Goal: Task Accomplishment & Management: Use online tool/utility

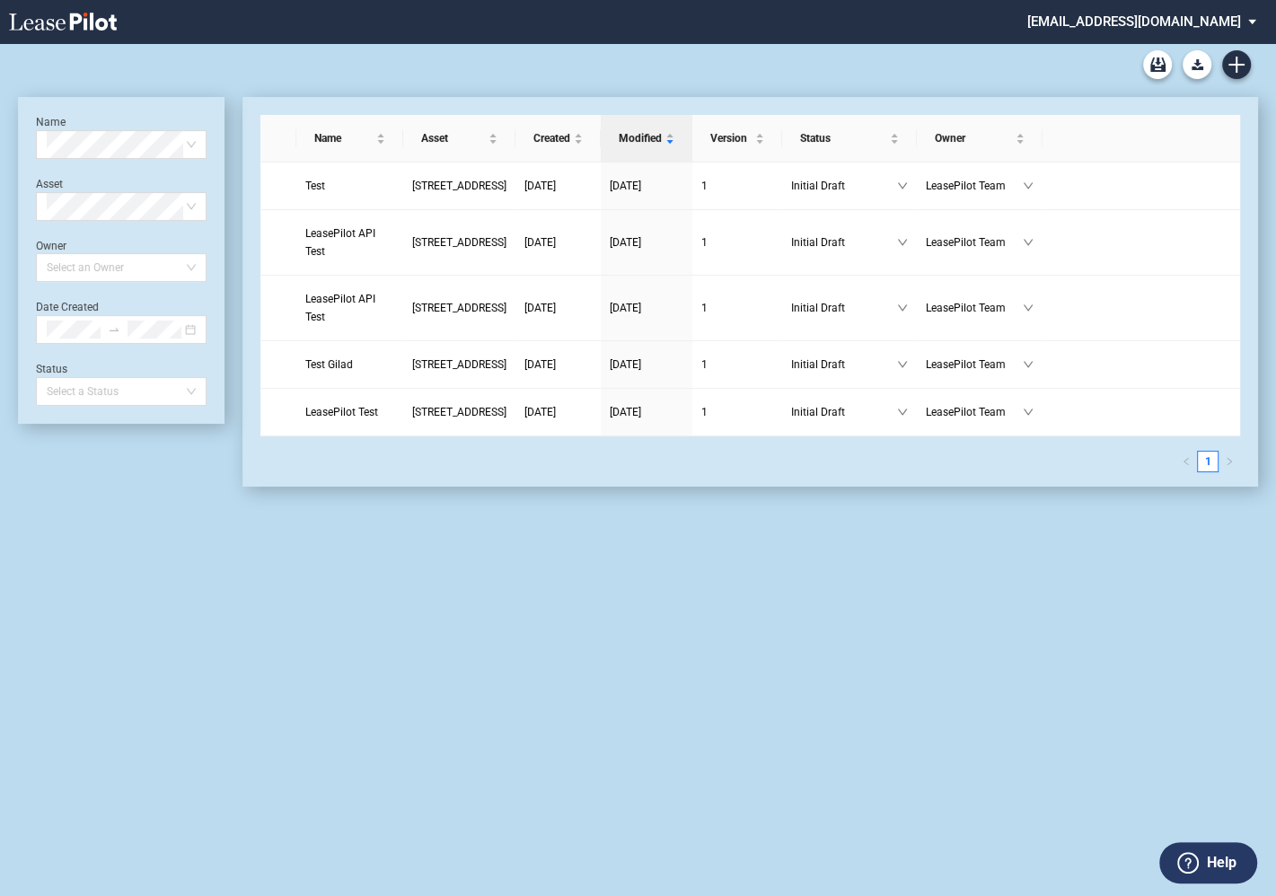
click at [1154, 22] on md-select "admin@leasepilot.co Super Admin Area Admin Area Settings Sign Out" at bounding box center [1149, 20] width 246 height 40
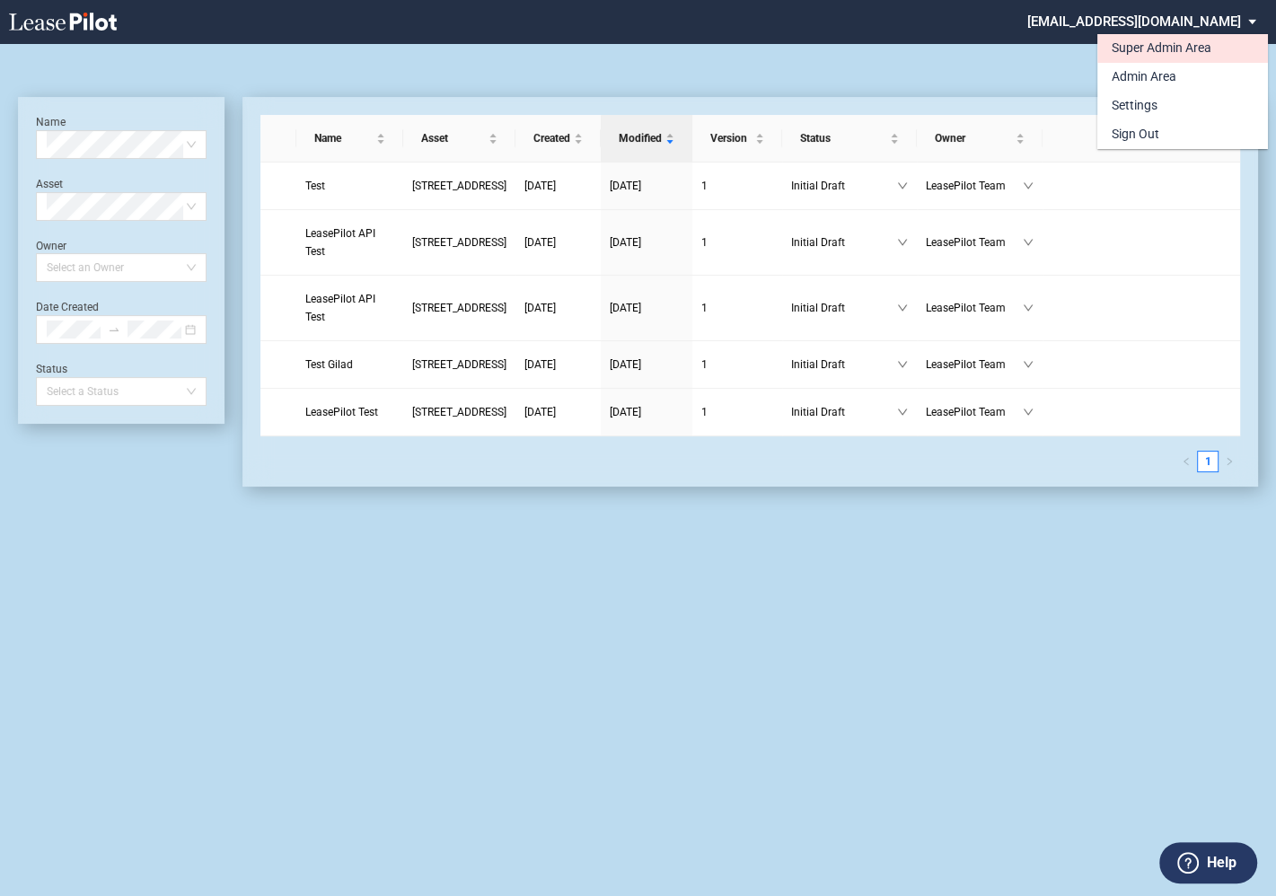
click at [1129, 51] on div "Super Admin Area" at bounding box center [1162, 49] width 100 height 18
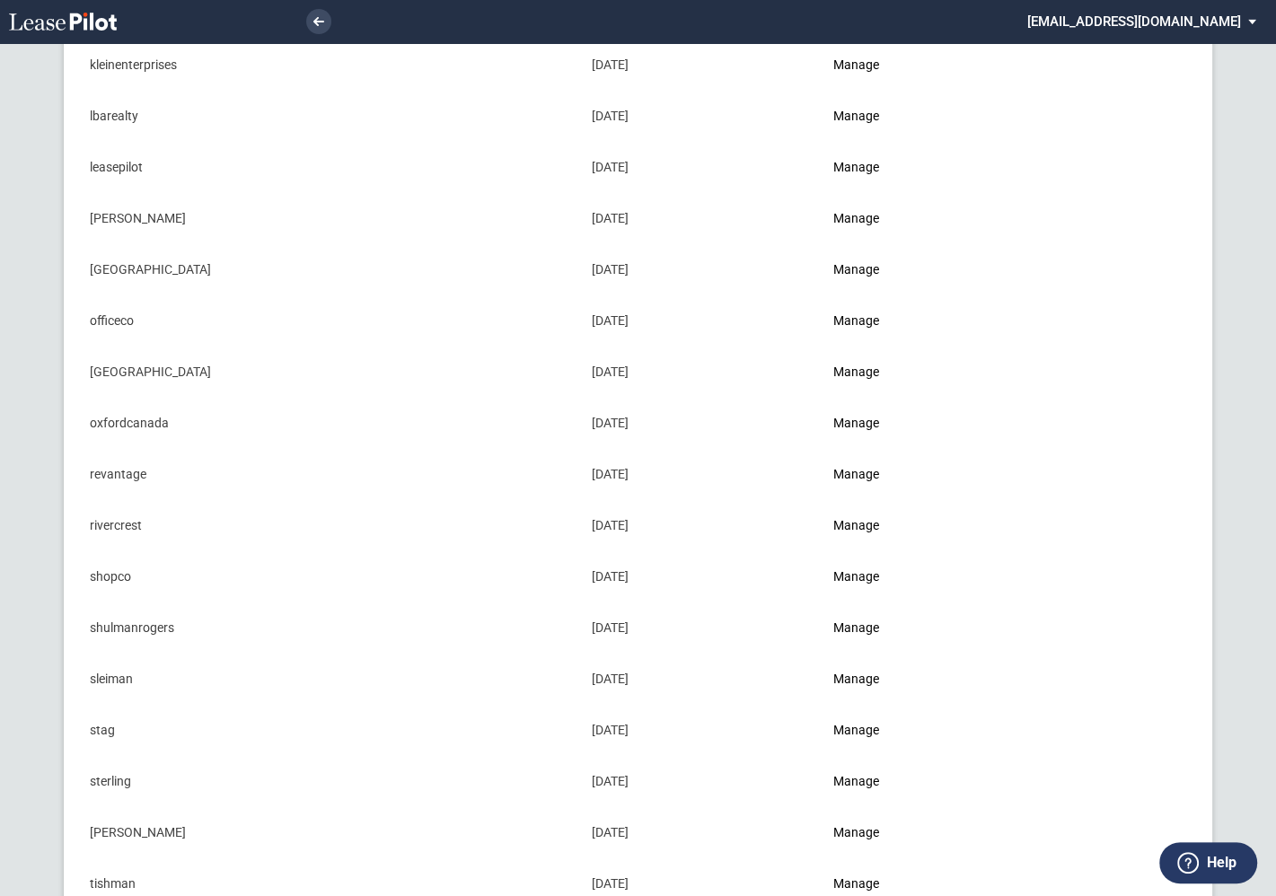
scroll to position [1571, 0]
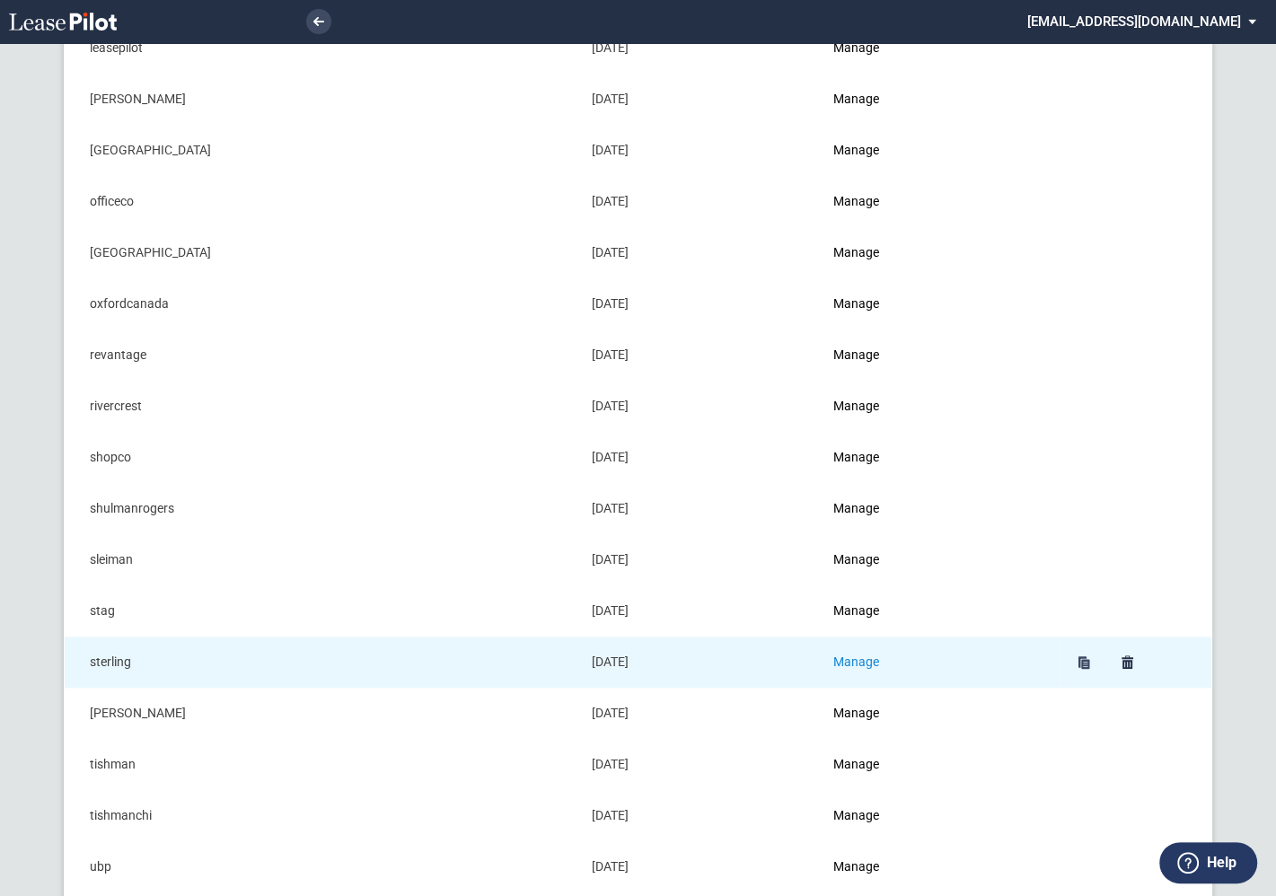
click at [879, 656] on link "Manage" at bounding box center [856, 662] width 46 height 14
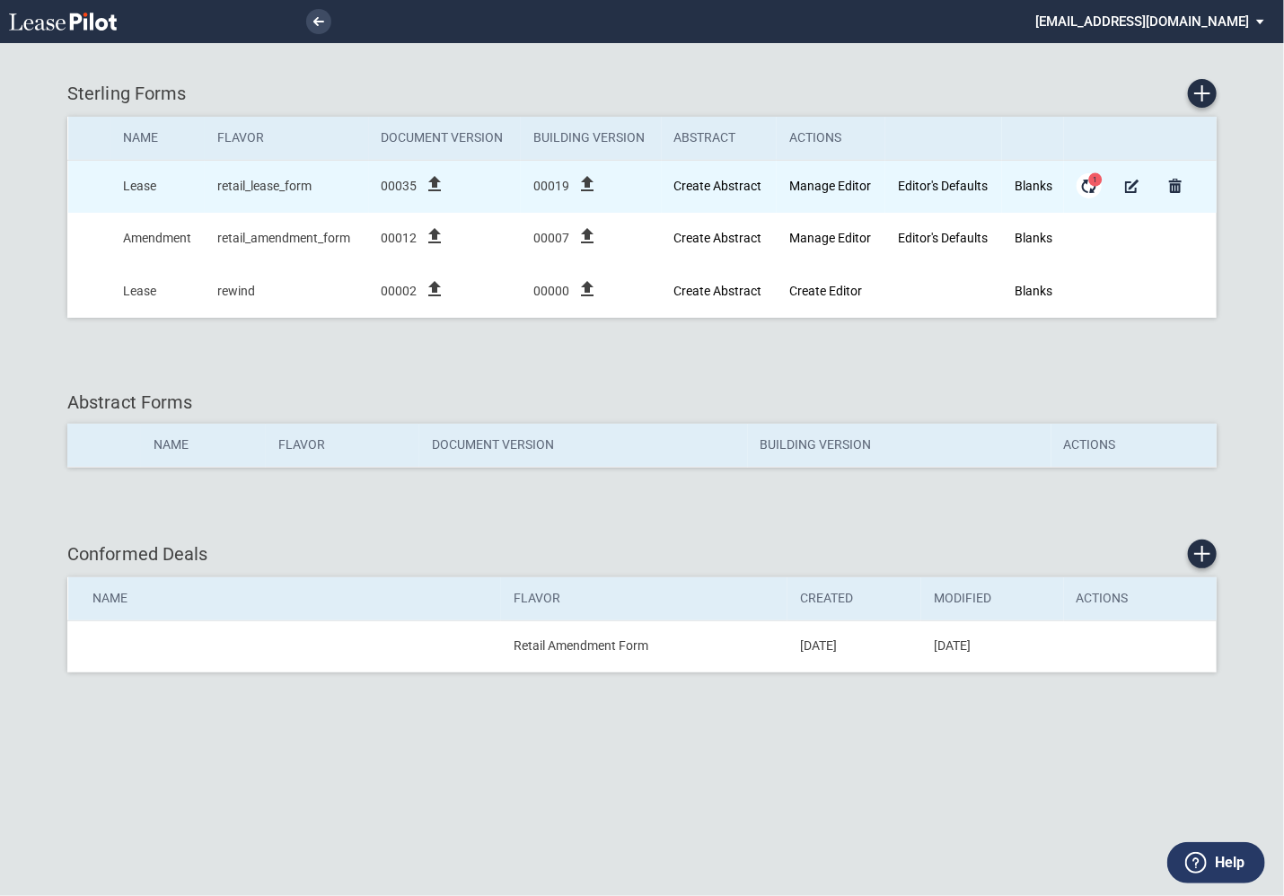
click at [1093, 183] on span "1" at bounding box center [1095, 178] width 13 height 13
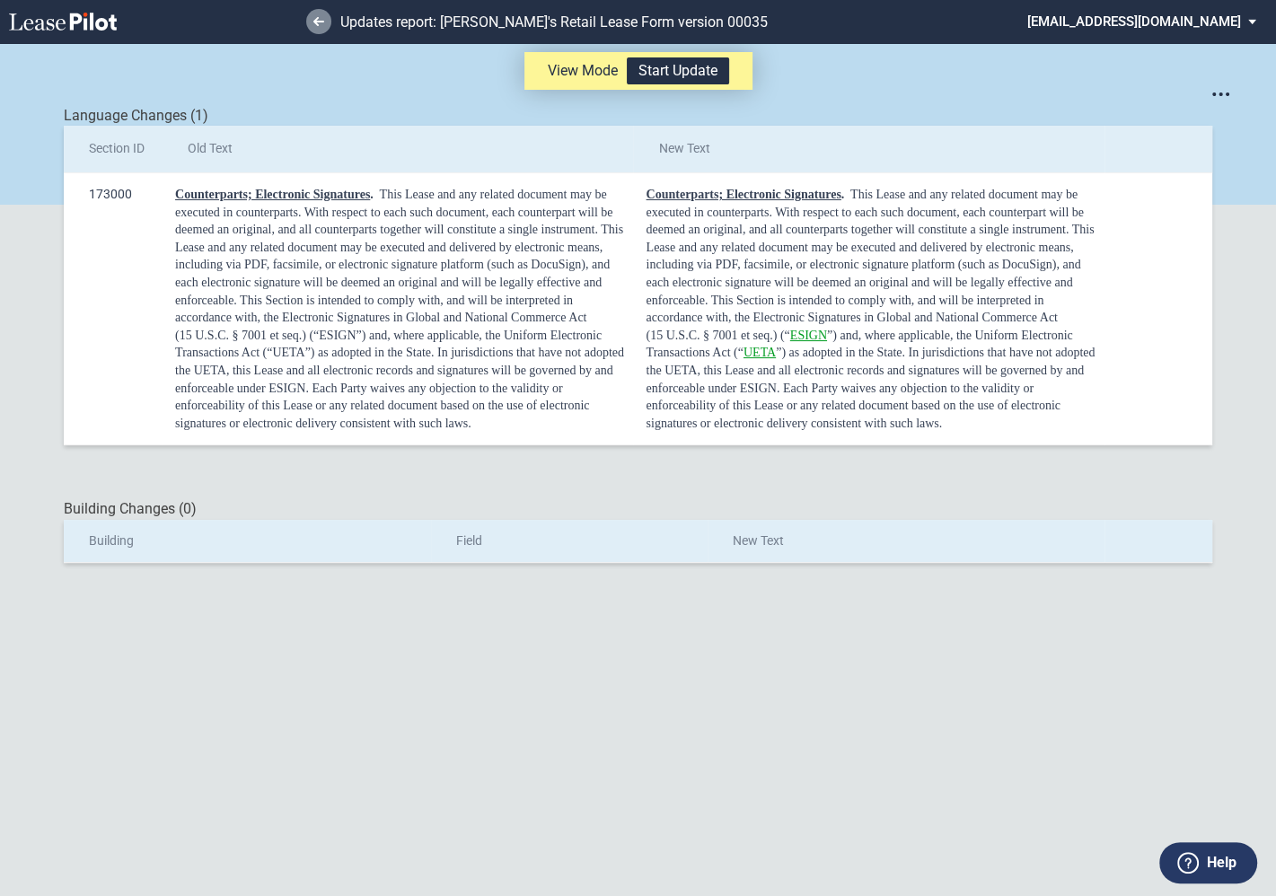
click at [316, 17] on icon at bounding box center [318, 21] width 11 height 9
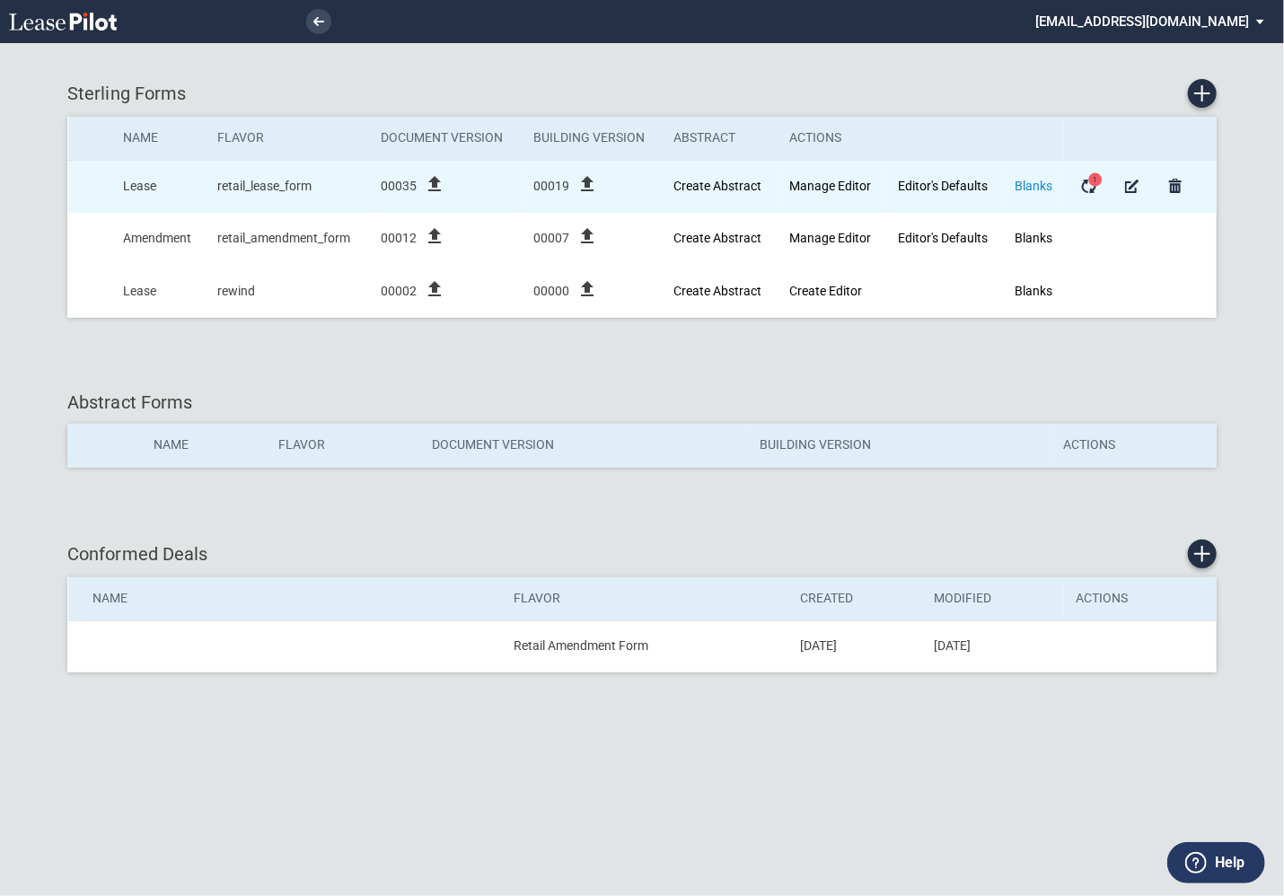
click at [1037, 188] on link "Blanks" at bounding box center [1034, 186] width 38 height 14
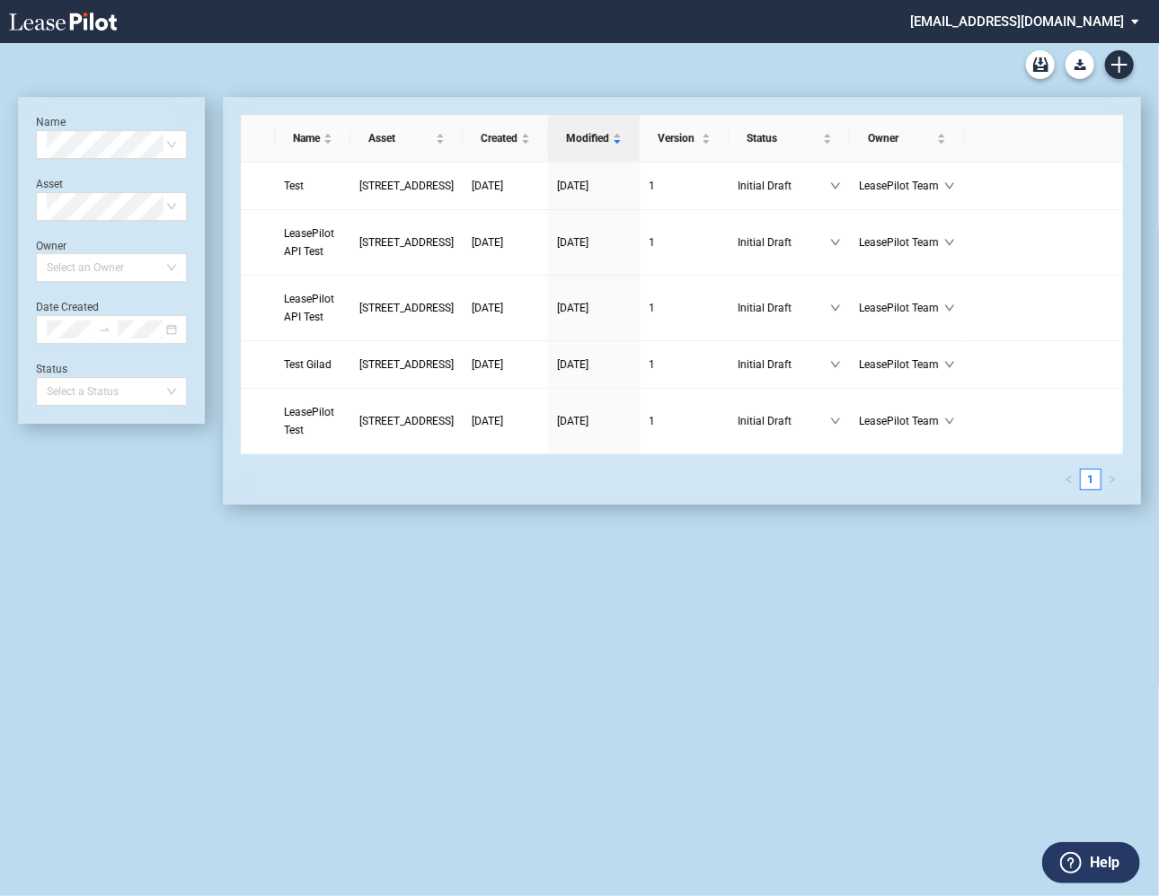
click at [1019, 23] on md-select "admin@leasepilot.co Super Admin Area Admin Area Settings Sign Out" at bounding box center [1031, 20] width 246 height 40
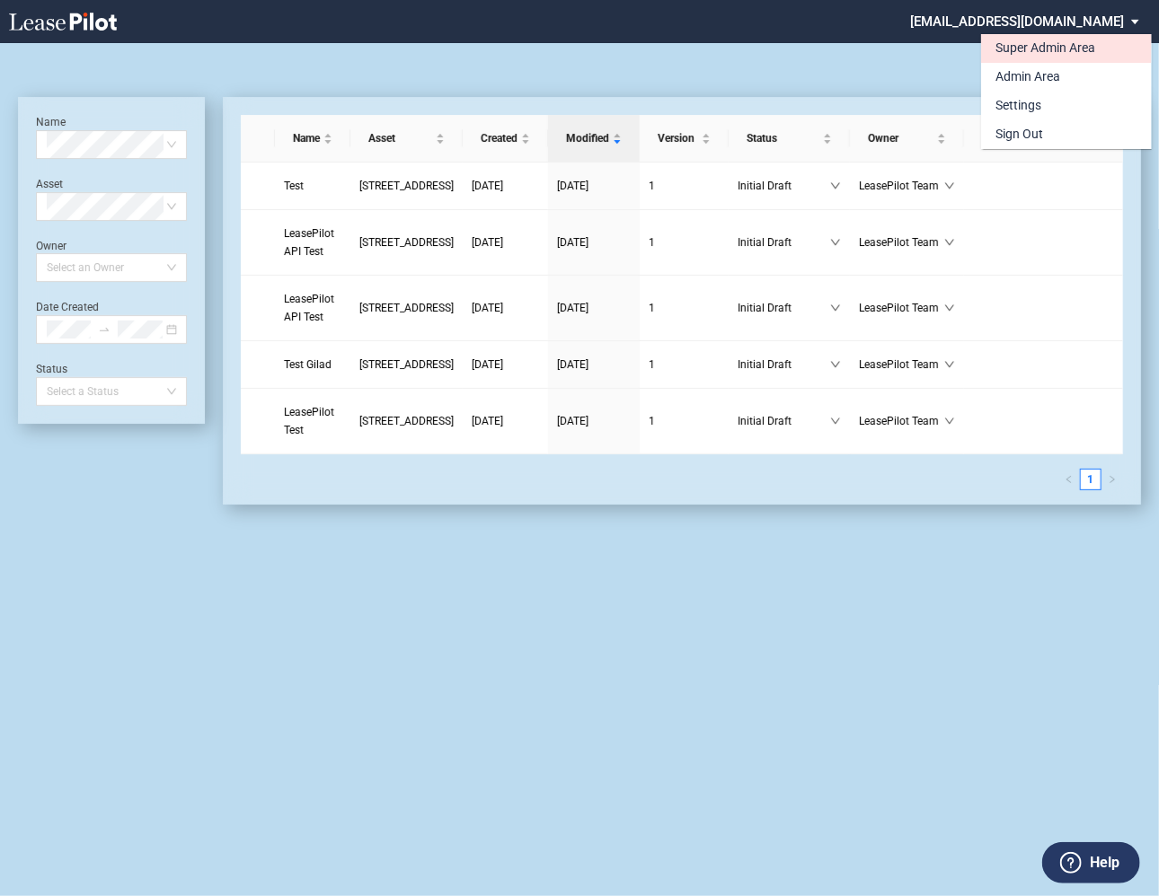
click at [1010, 47] on div "Super Admin Area" at bounding box center [1045, 49] width 100 height 18
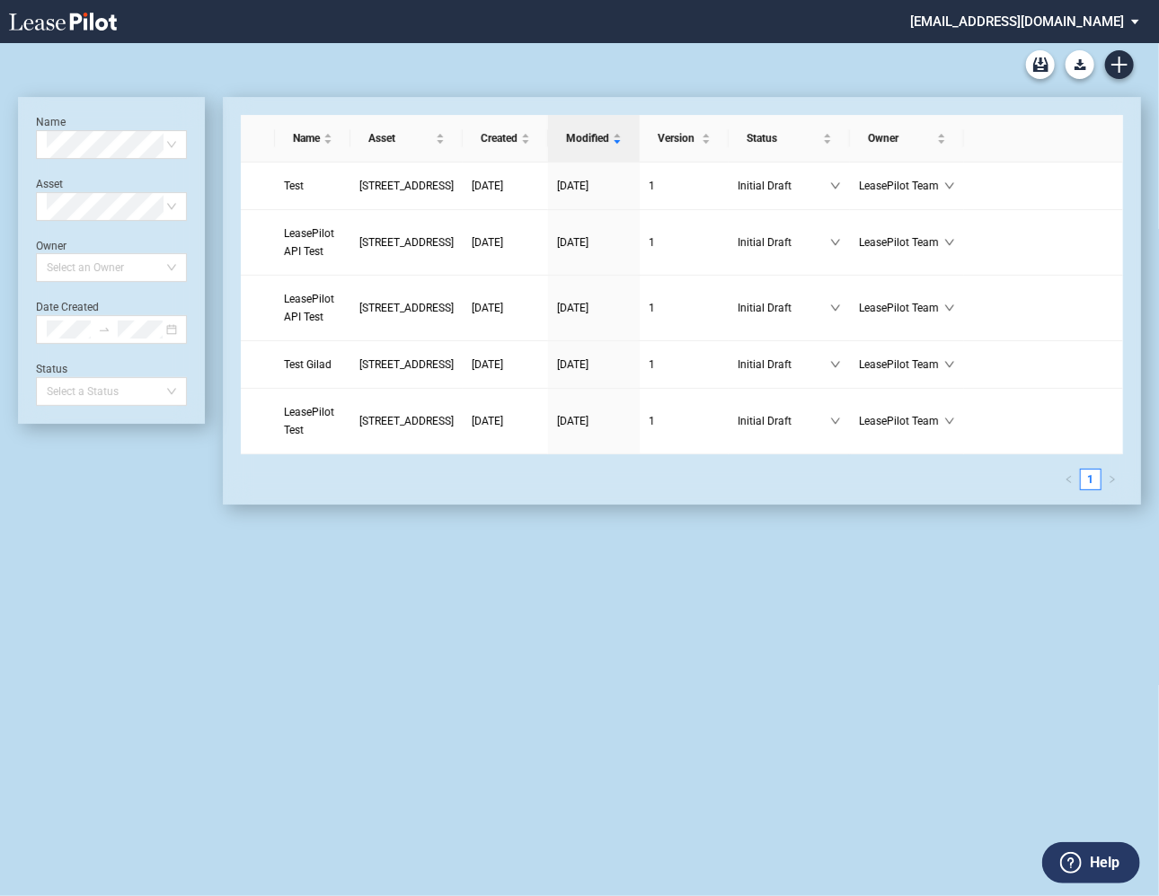
click at [1035, 24] on md-select "admin@leasepilot.co Super Admin Area Admin Area Settings Sign Out" at bounding box center [1031, 20] width 246 height 40
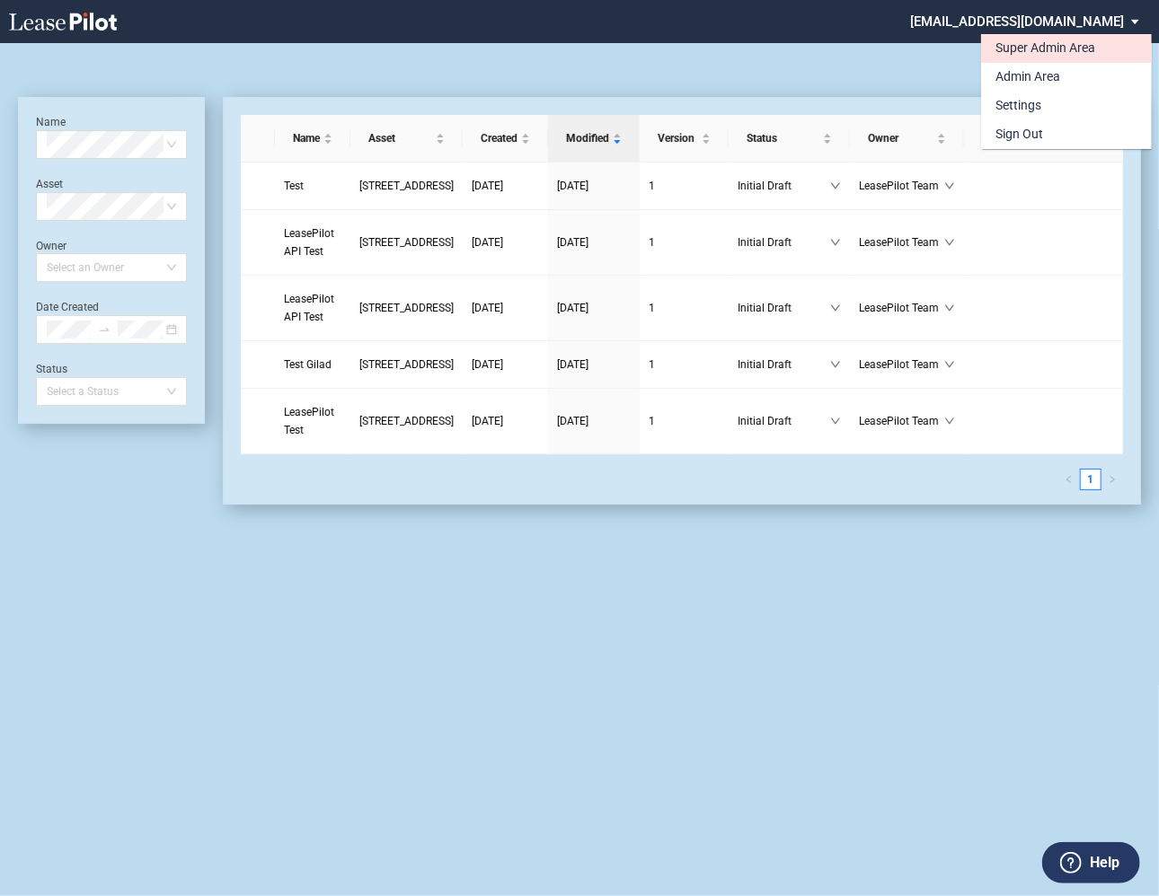
click at [1007, 50] on div "Super Admin Area" at bounding box center [1045, 49] width 100 height 18
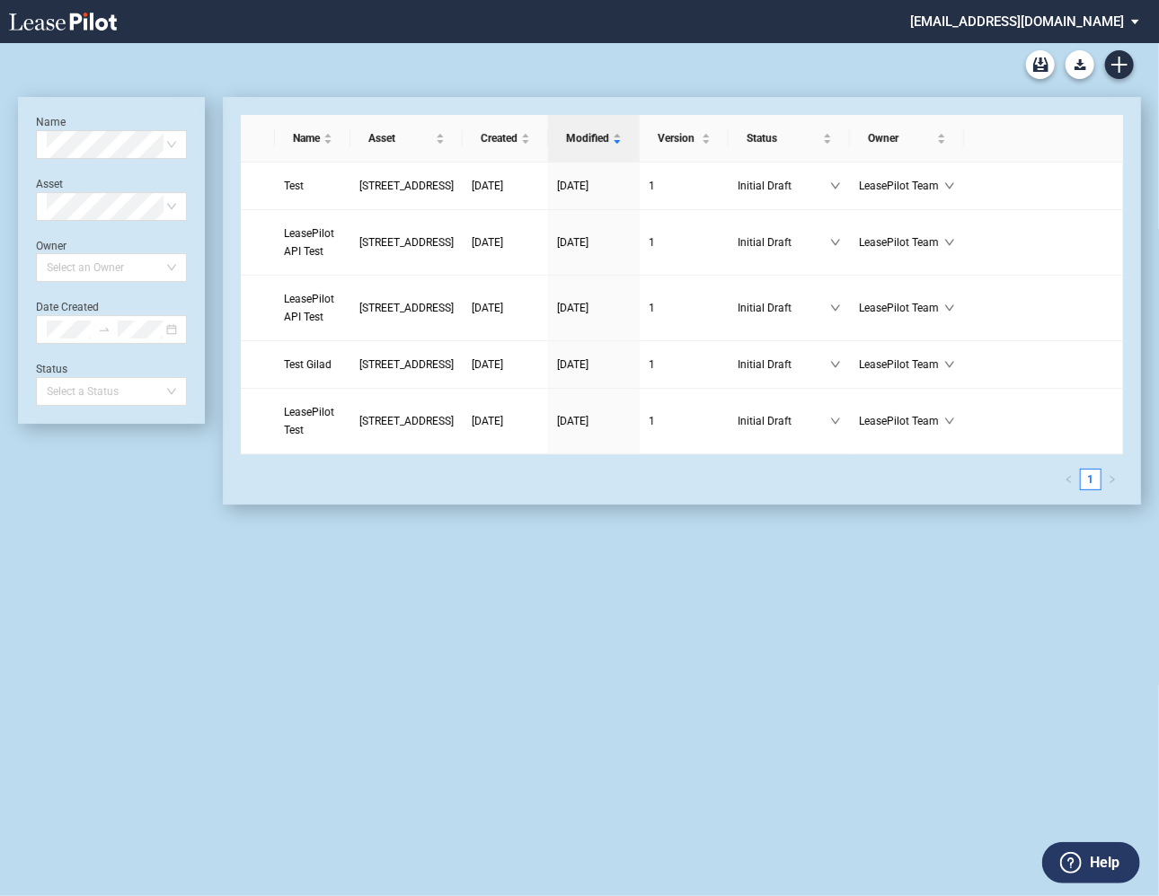
scroll to position [43, 0]
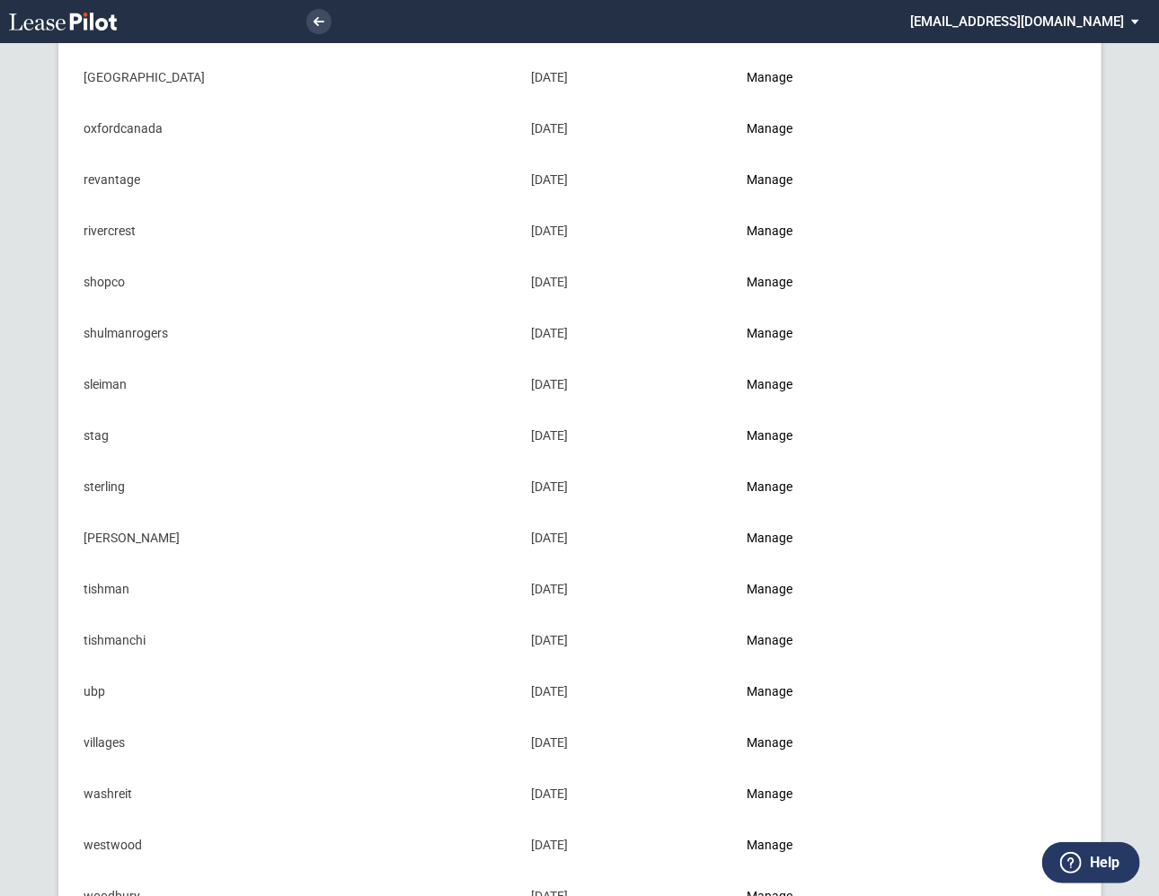
scroll to position [1799, 0]
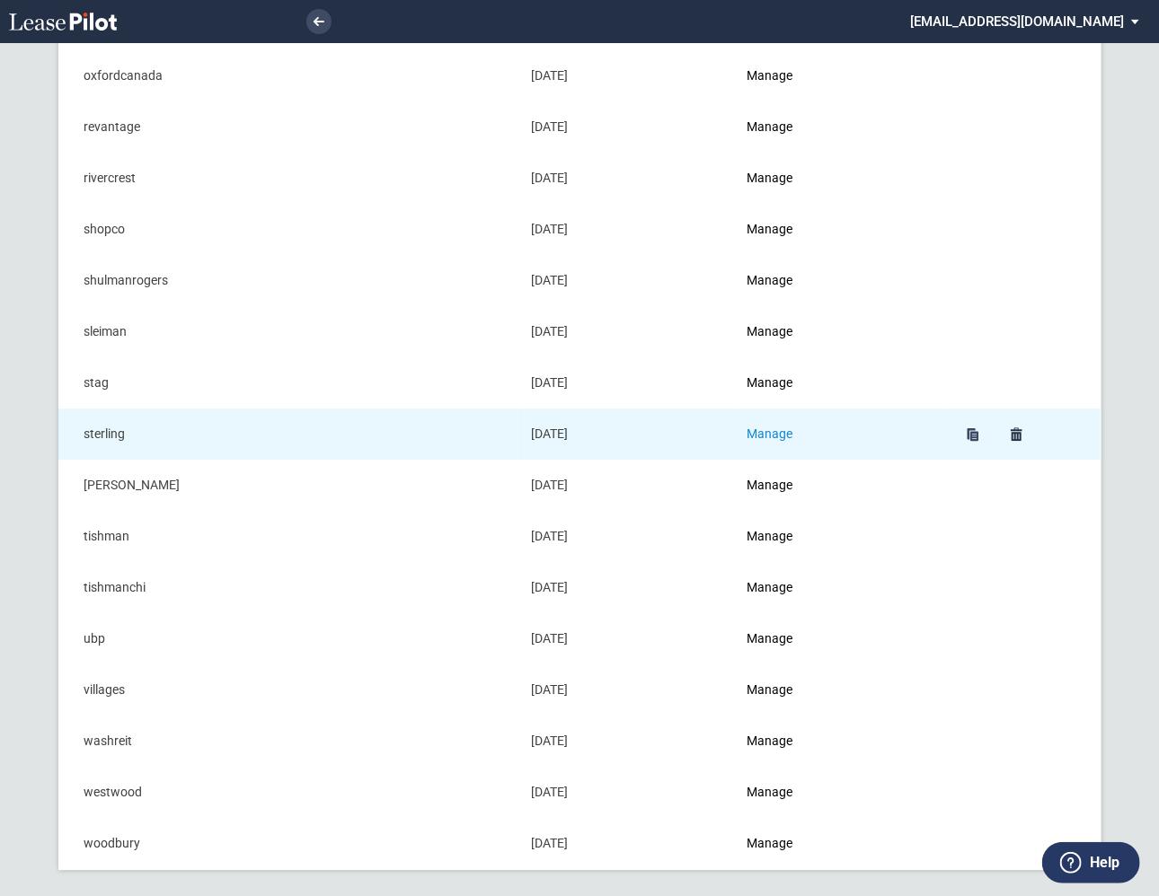
click at [777, 430] on link "Manage" at bounding box center [770, 434] width 46 height 14
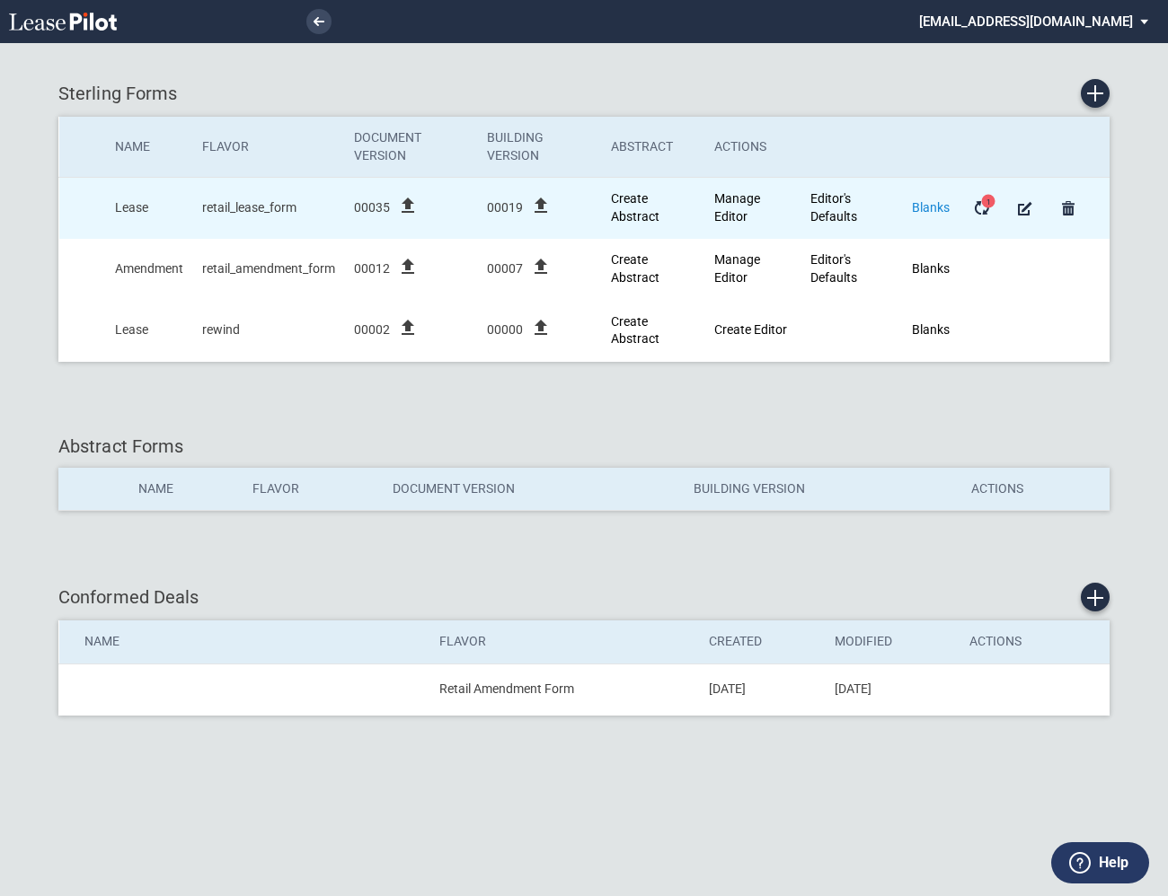
click at [935, 207] on link "Blanks" at bounding box center [931, 207] width 38 height 14
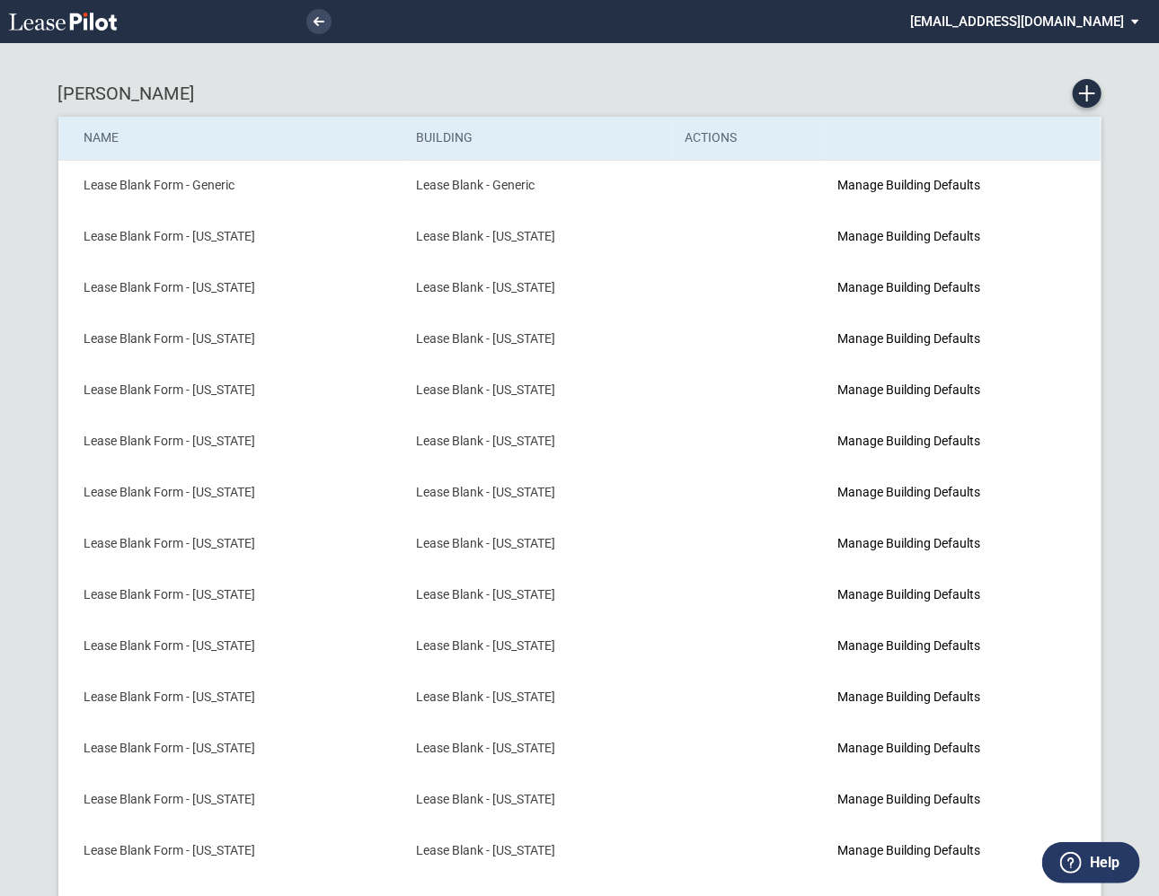
click at [756, 61] on div "Sterling Blanks Name Building Actions Lease Blank Form - Generic Lease Blank - …" at bounding box center [579, 589] width 1043 height 1057
click at [782, 92] on div "Sterling Blanks" at bounding box center [579, 93] width 1043 height 29
click at [1086, 94] on use "Create new Blank Form" at bounding box center [1087, 93] width 16 height 16
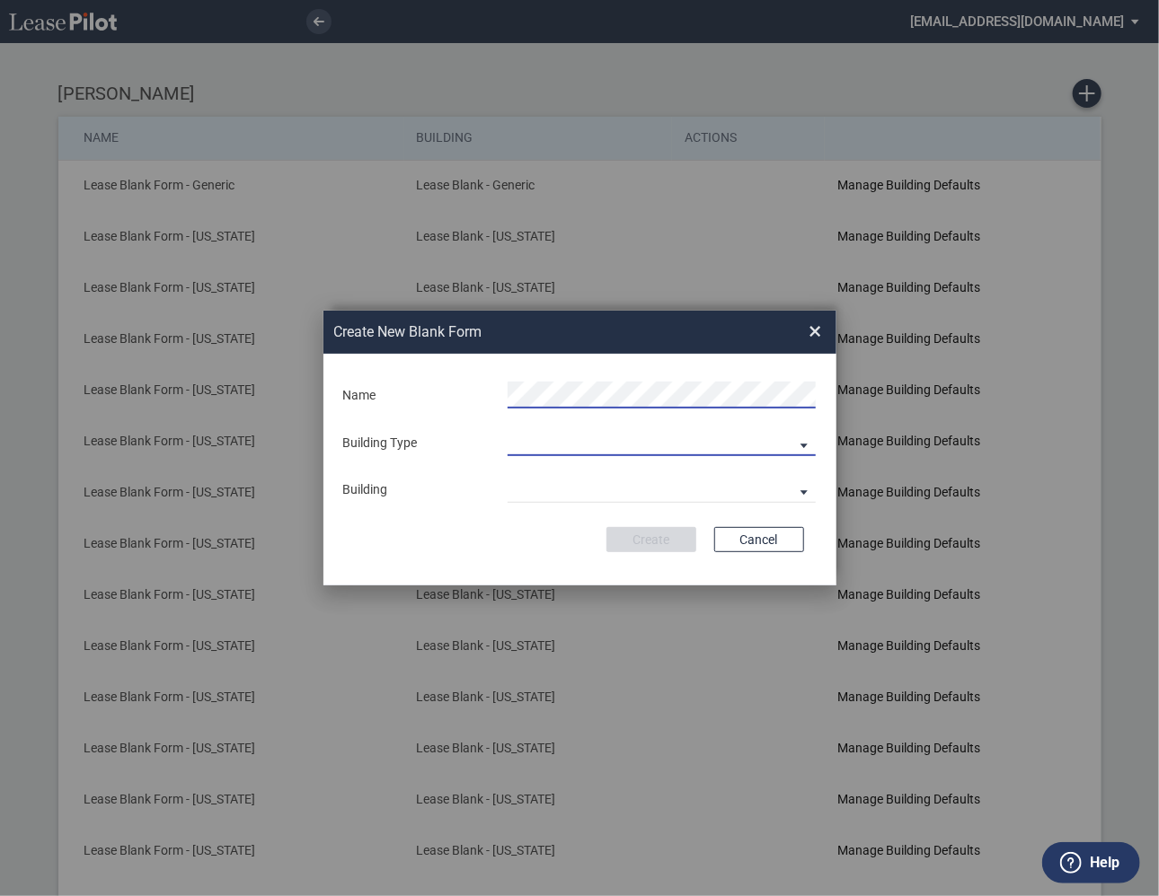
click at [800, 444] on md-select "Building Predefined Empty Building New Empty Building" at bounding box center [661, 442] width 308 height 27
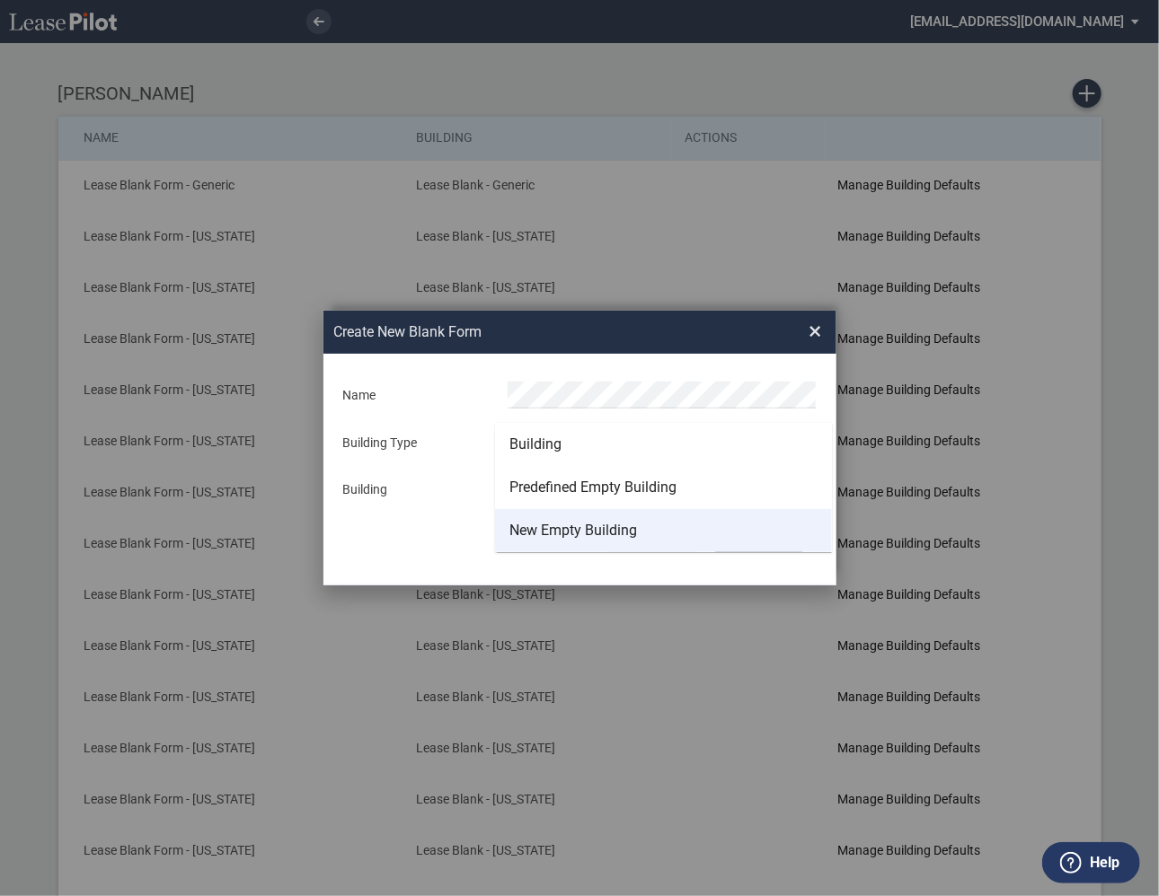
click at [611, 538] on div "New Empty Building" at bounding box center [573, 531] width 128 height 20
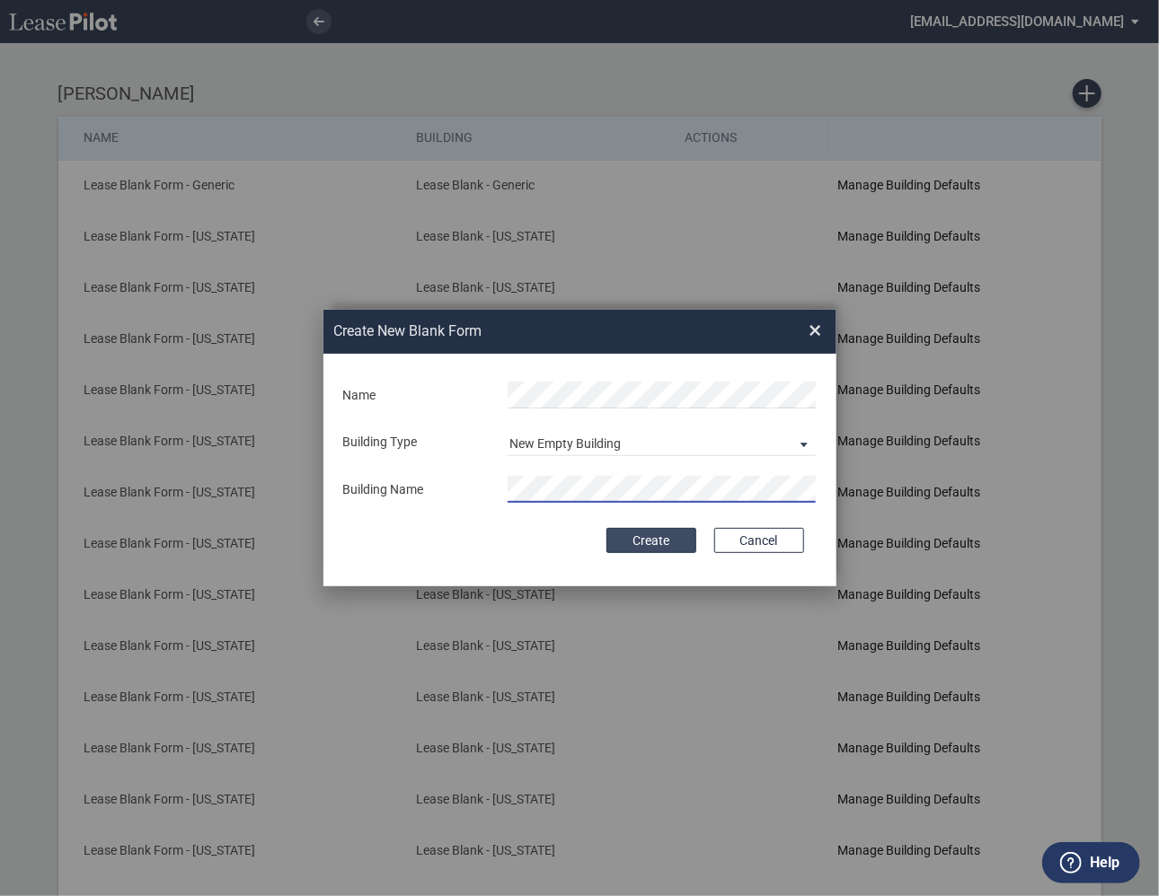
click at [657, 546] on button "Create" at bounding box center [651, 540] width 90 height 25
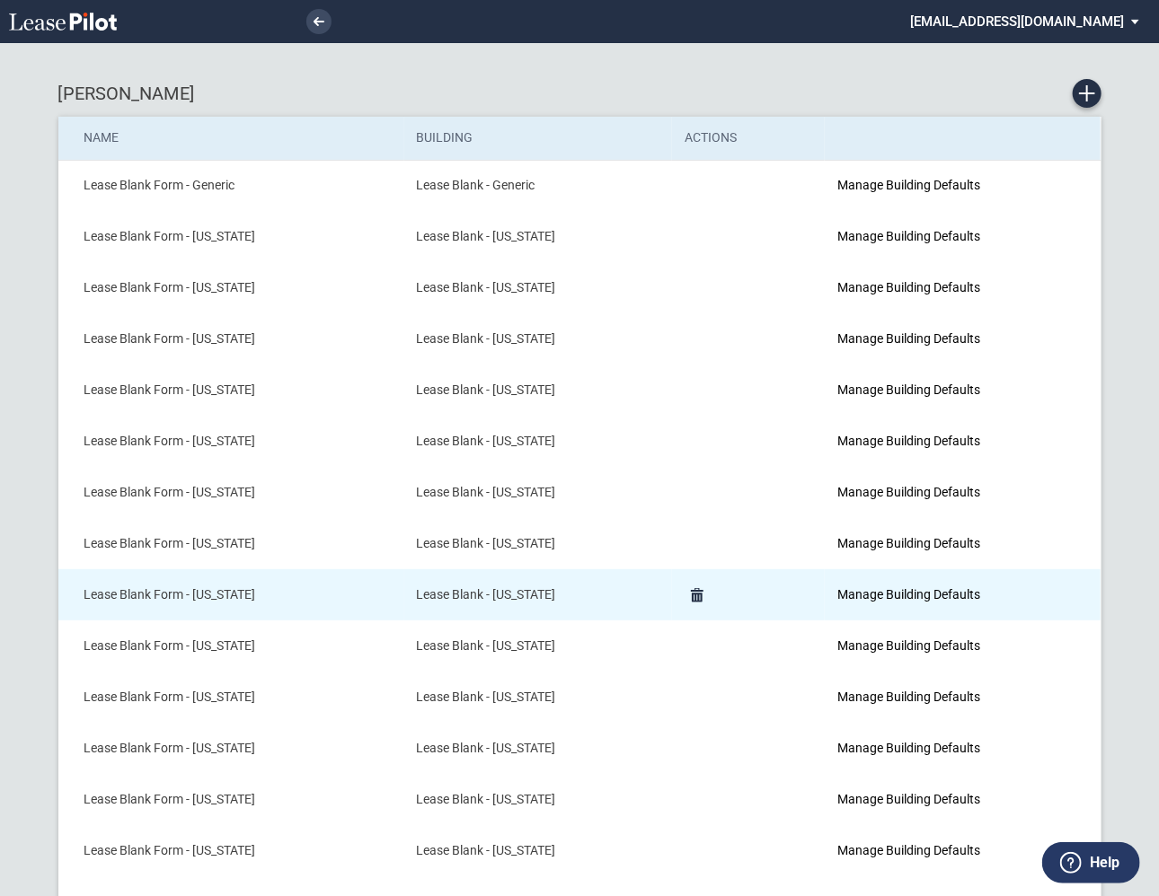
scroll to position [269, 0]
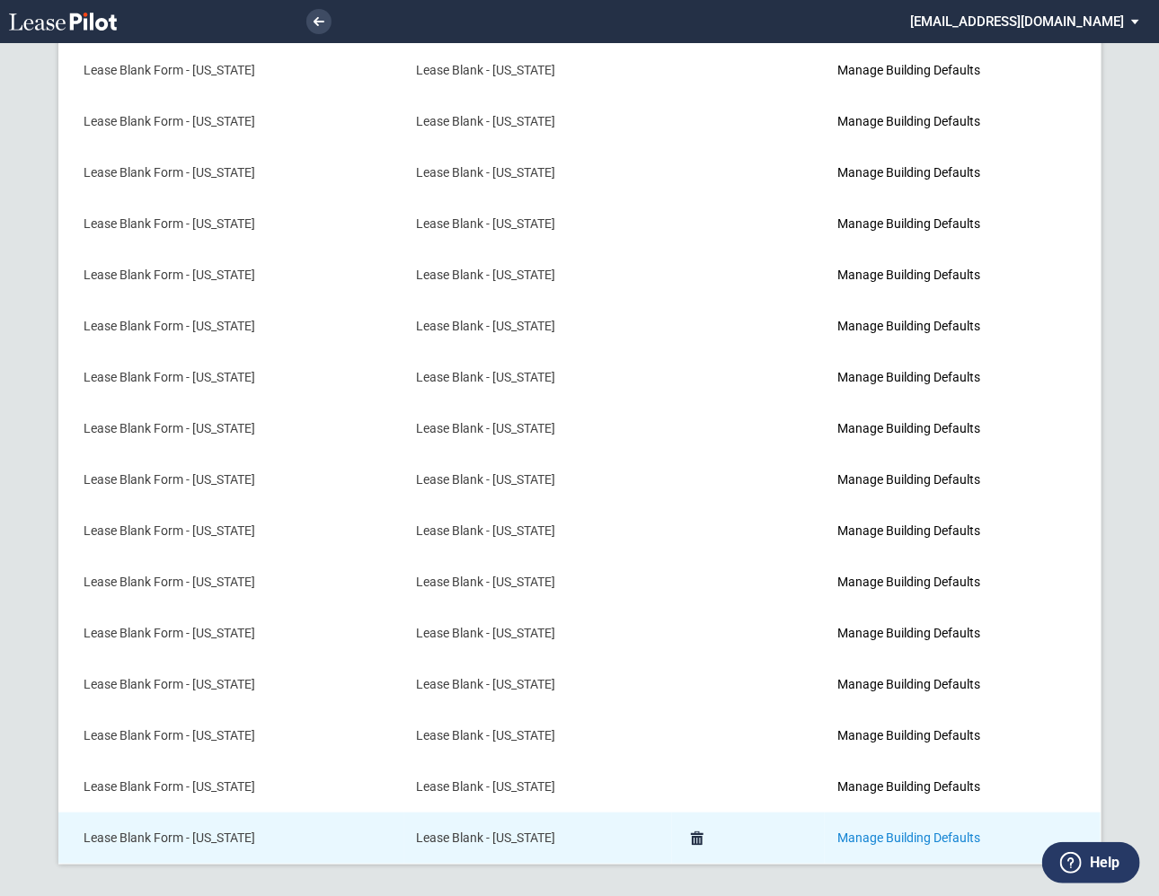
click at [873, 837] on link "Manage Building Defaults" at bounding box center [908, 838] width 143 height 14
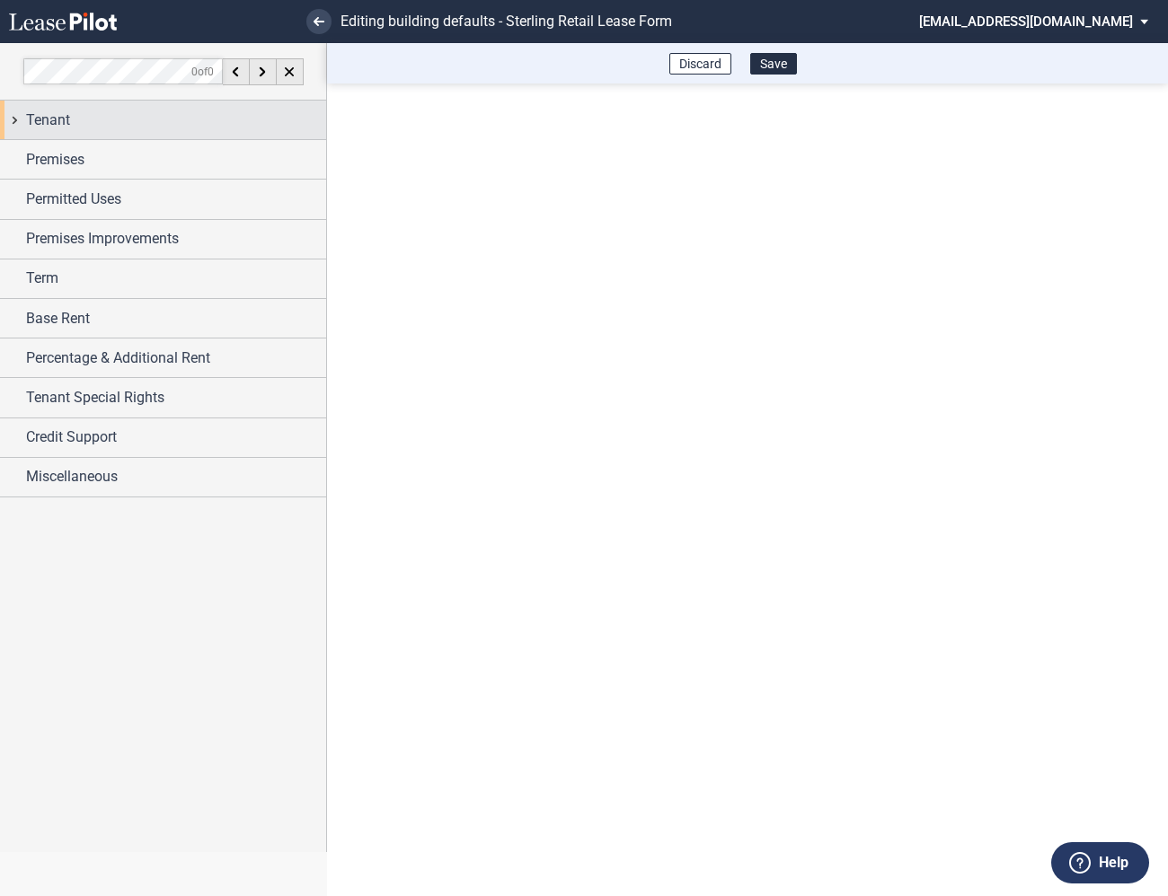
click at [18, 123] on div "Tenant" at bounding box center [163, 120] width 326 height 39
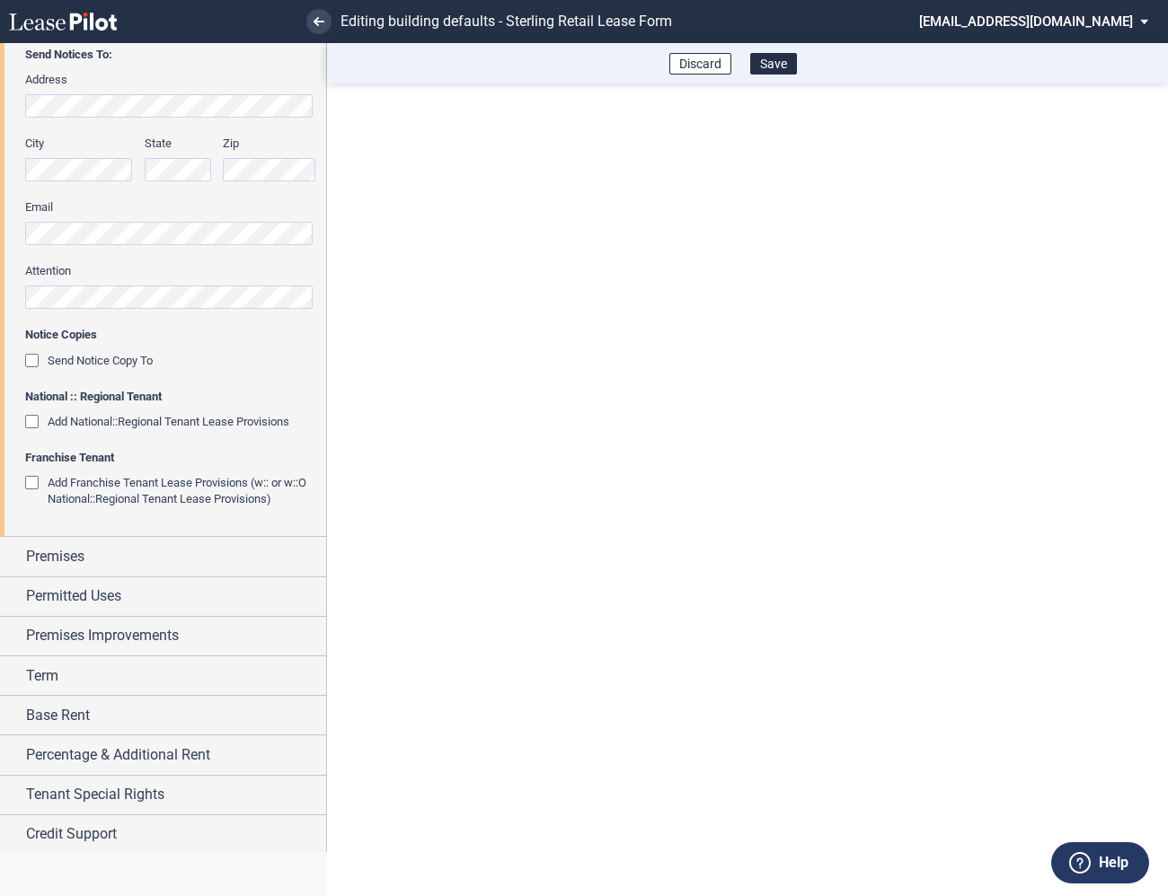
scroll to position [478, 0]
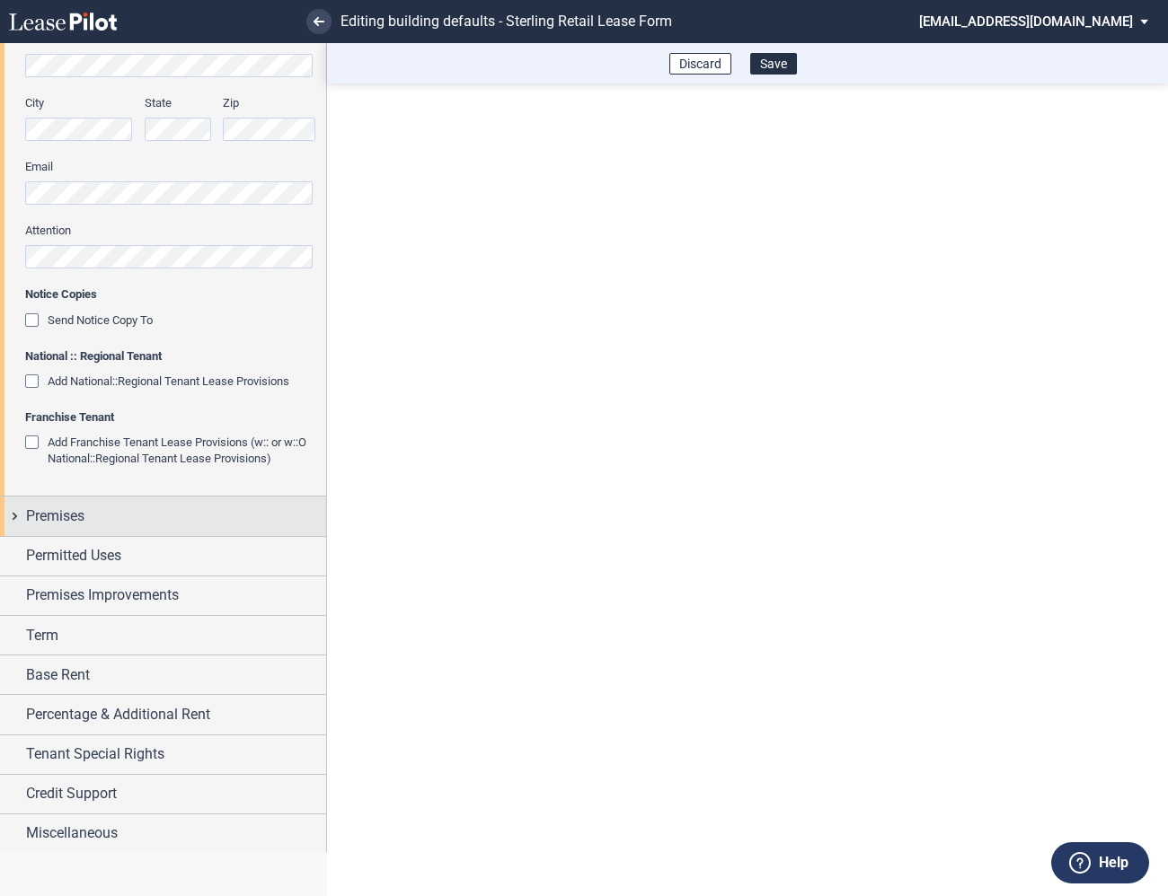
click at [14, 514] on div "Premises" at bounding box center [163, 516] width 326 height 39
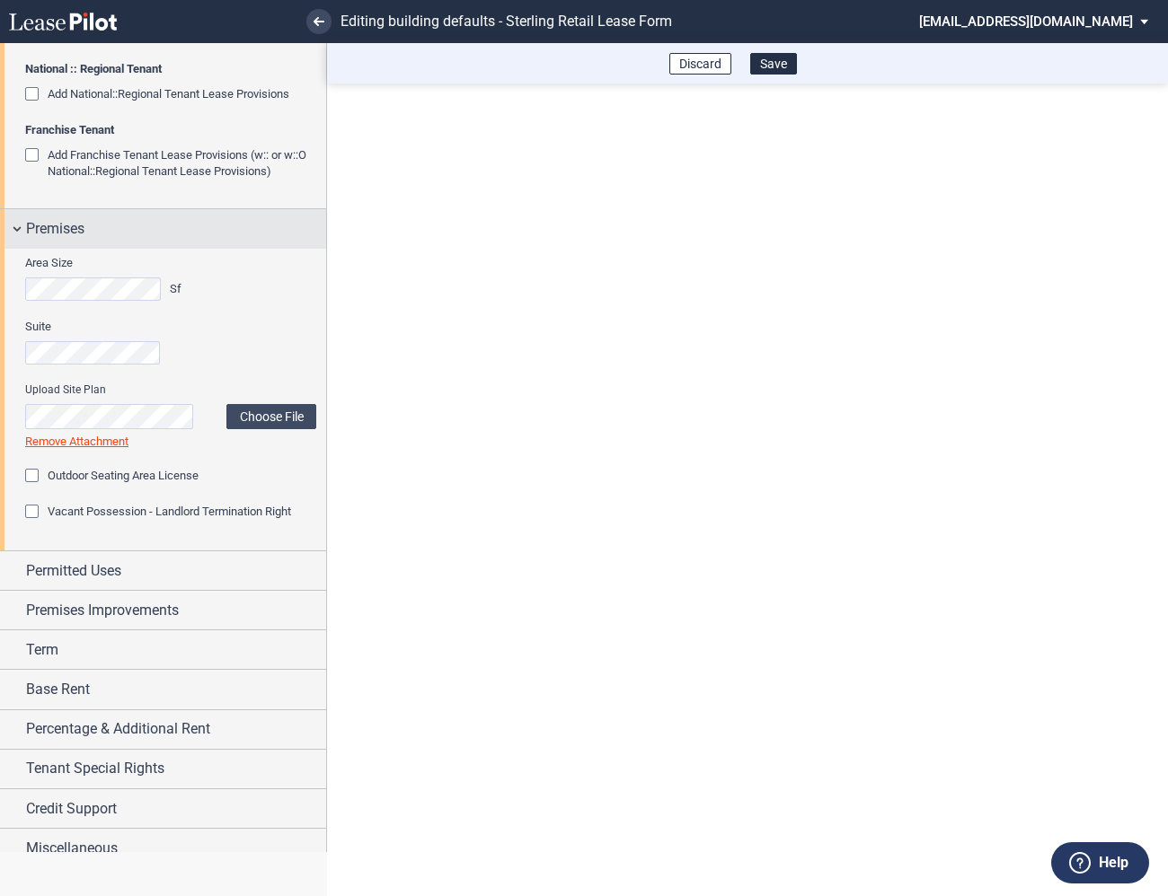
scroll to position [766, 0]
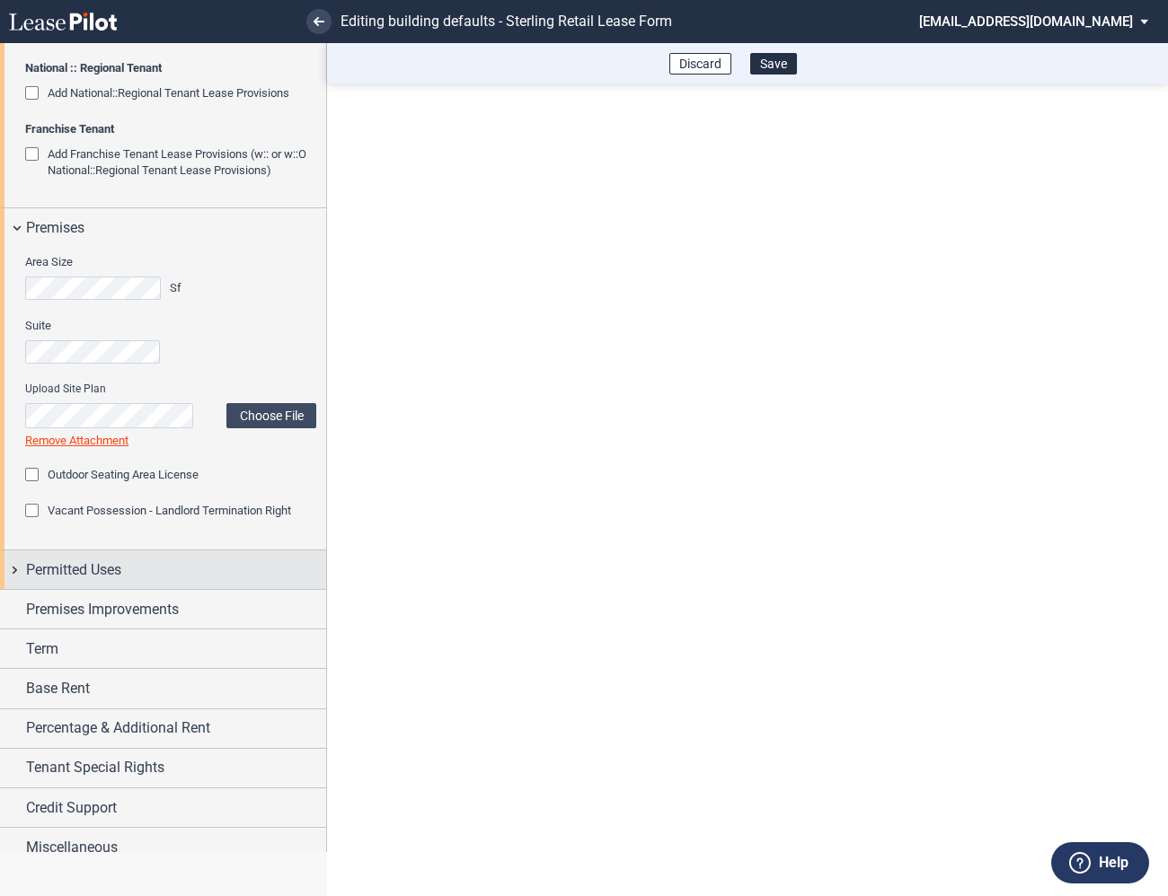
click at [12, 560] on div "Permitted Uses" at bounding box center [163, 570] width 326 height 39
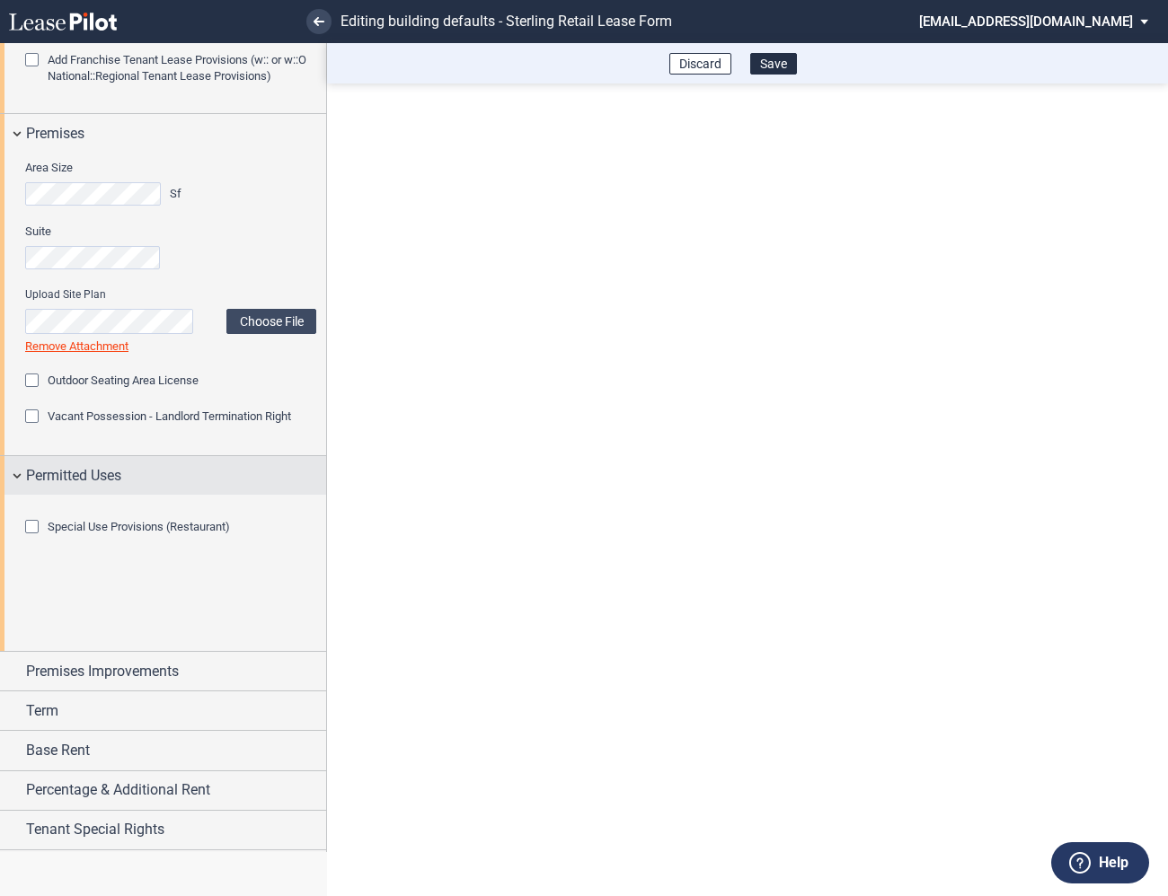
scroll to position [949, 0]
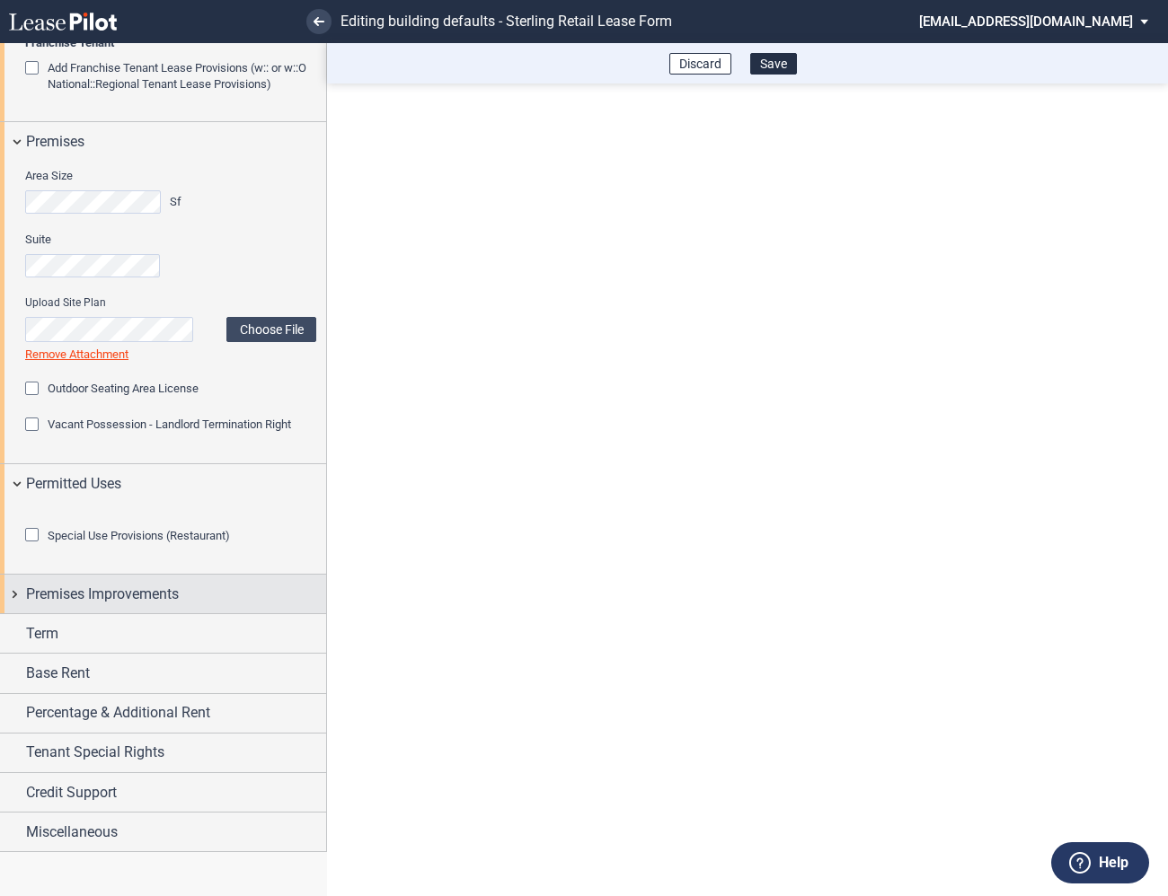
click at [6, 598] on div "Premises Improvements" at bounding box center [163, 594] width 326 height 39
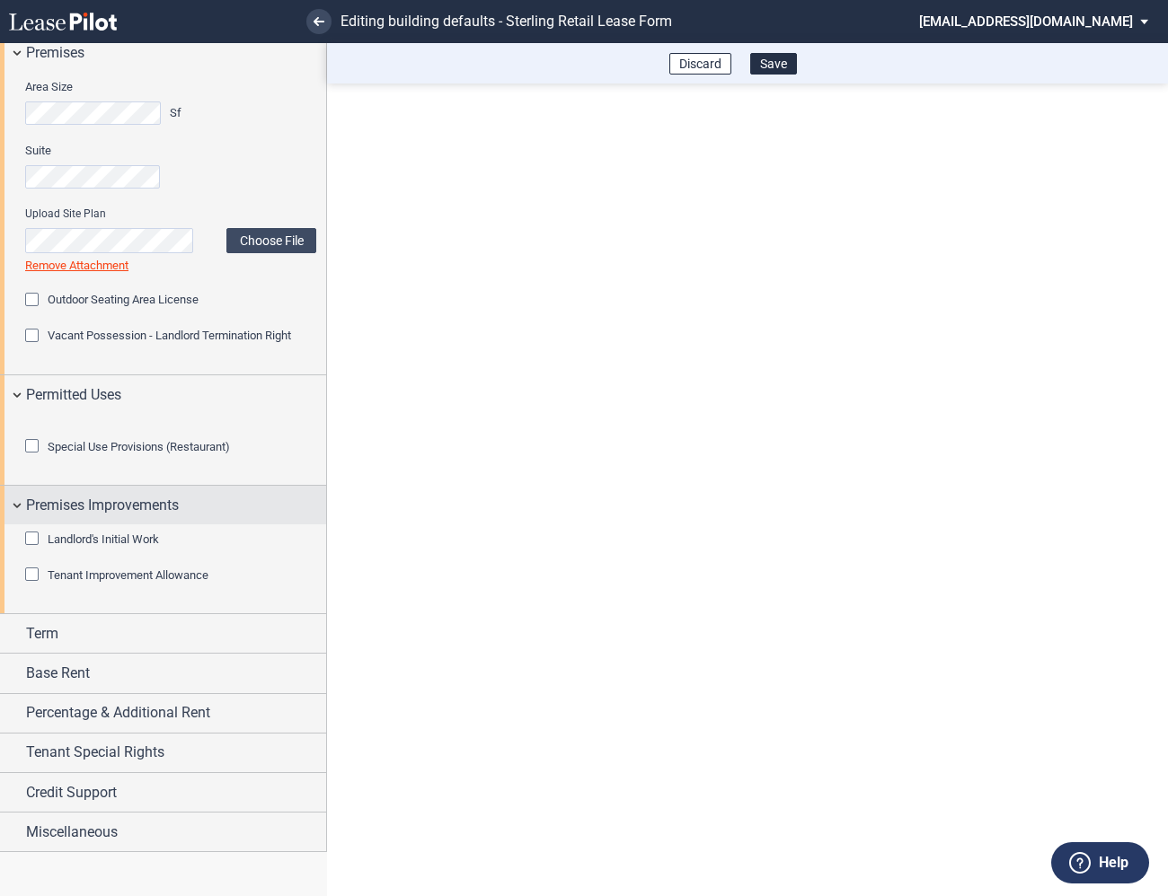
scroll to position [1038, 0]
click at [43, 569] on div "Tenant Improvement Allowance" at bounding box center [34, 577] width 18 height 18
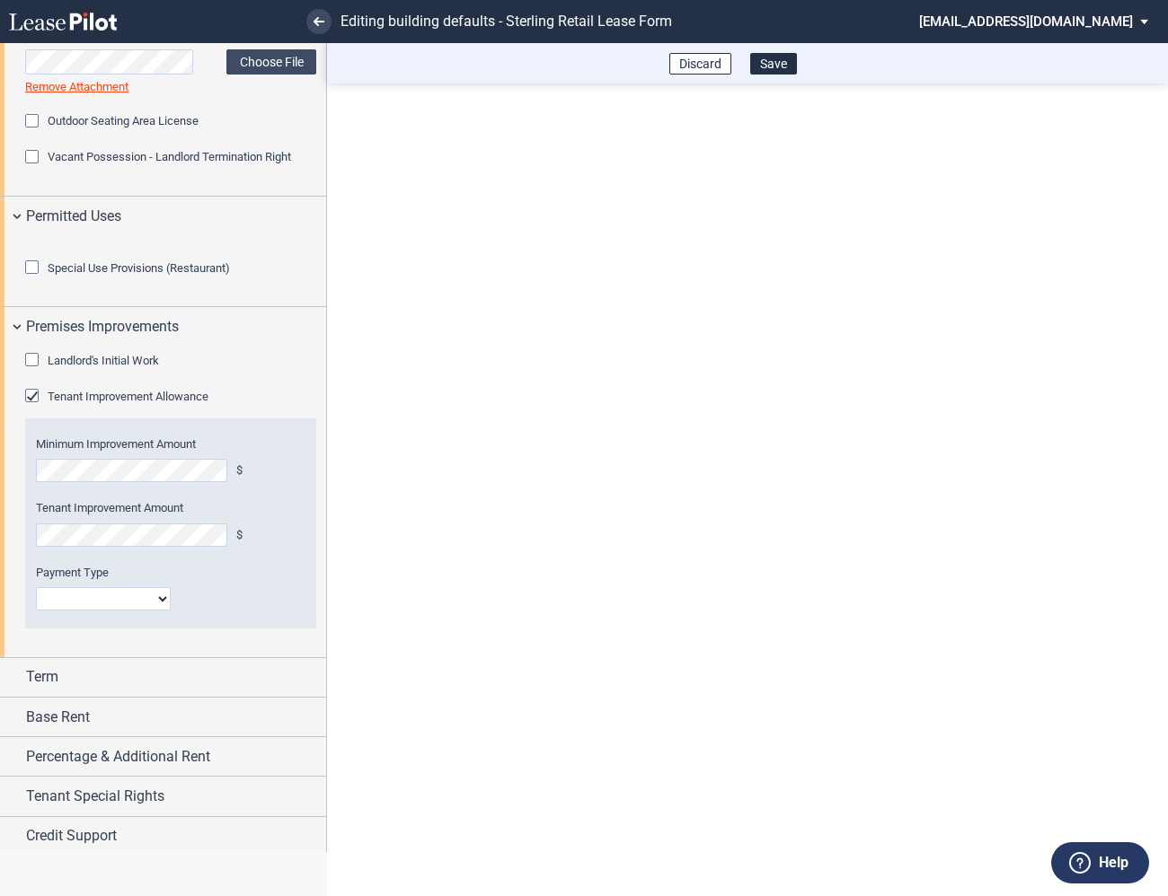
scroll to position [1132, 0]
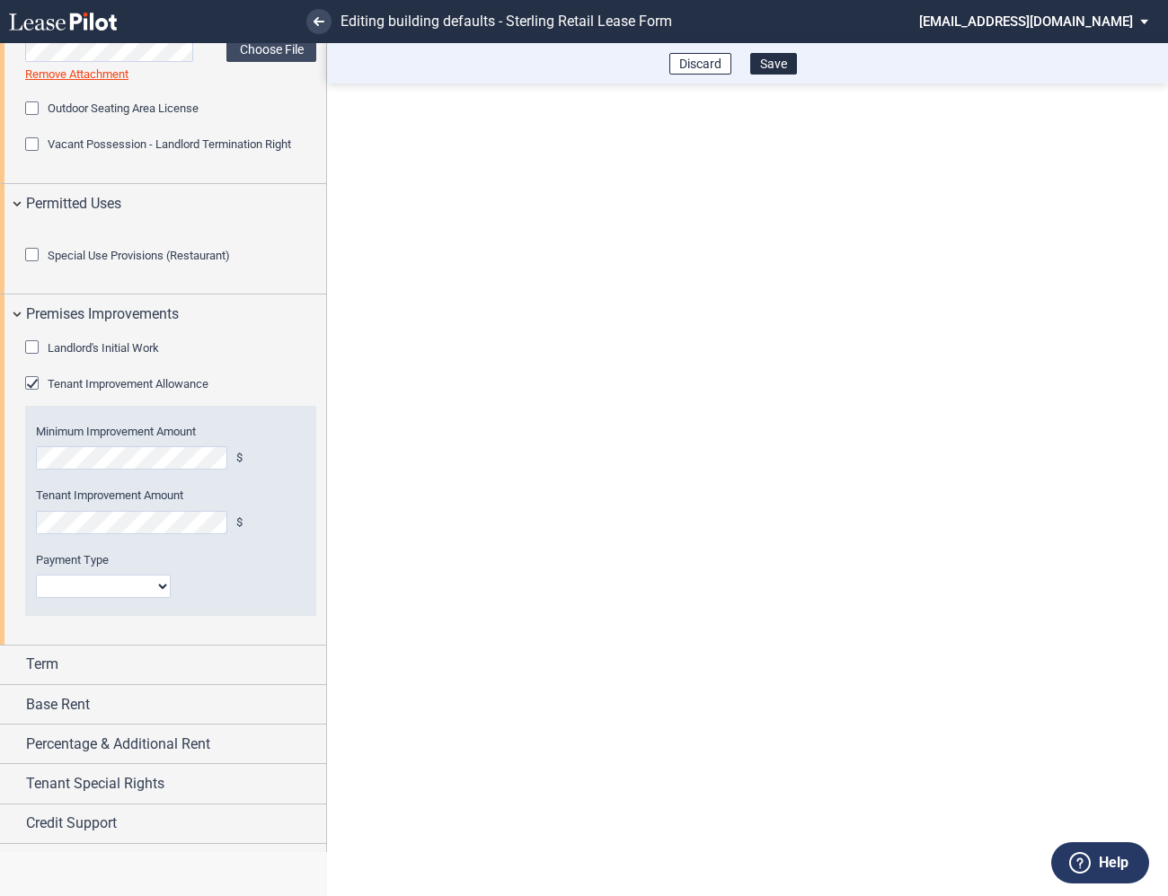
click at [70, 598] on select "Lump Sum Base Rent Credit or Lump Sum Progress Payments" at bounding box center [103, 586] width 135 height 23
select select "one"
click at [36, 598] on select "Lump Sum Base Rent Credit or Lump Sum Progress Payments" at bounding box center [103, 586] width 135 height 23
click at [37, 394] on div "Tenant Improvement Allowance" at bounding box center [34, 385] width 18 height 18
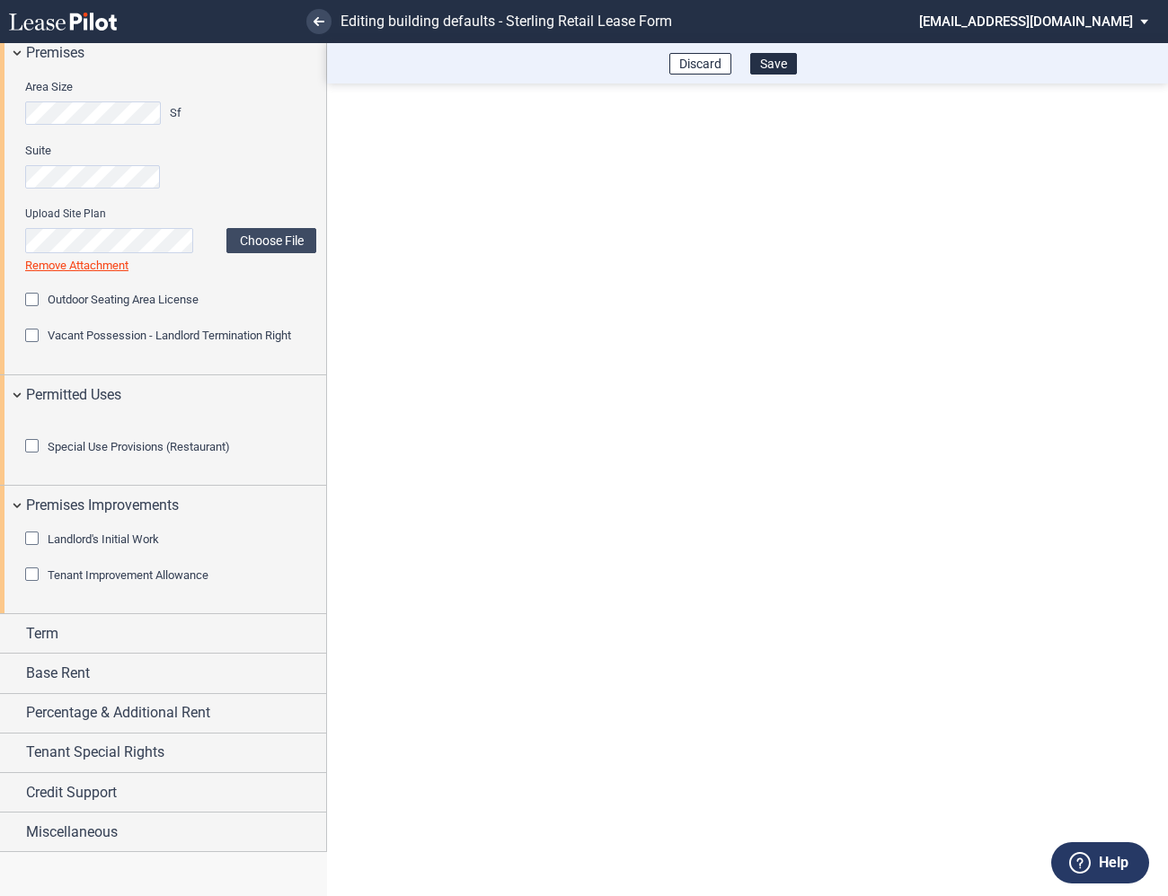
scroll to position [1038, 0]
click at [13, 630] on div "Term" at bounding box center [163, 633] width 326 height 39
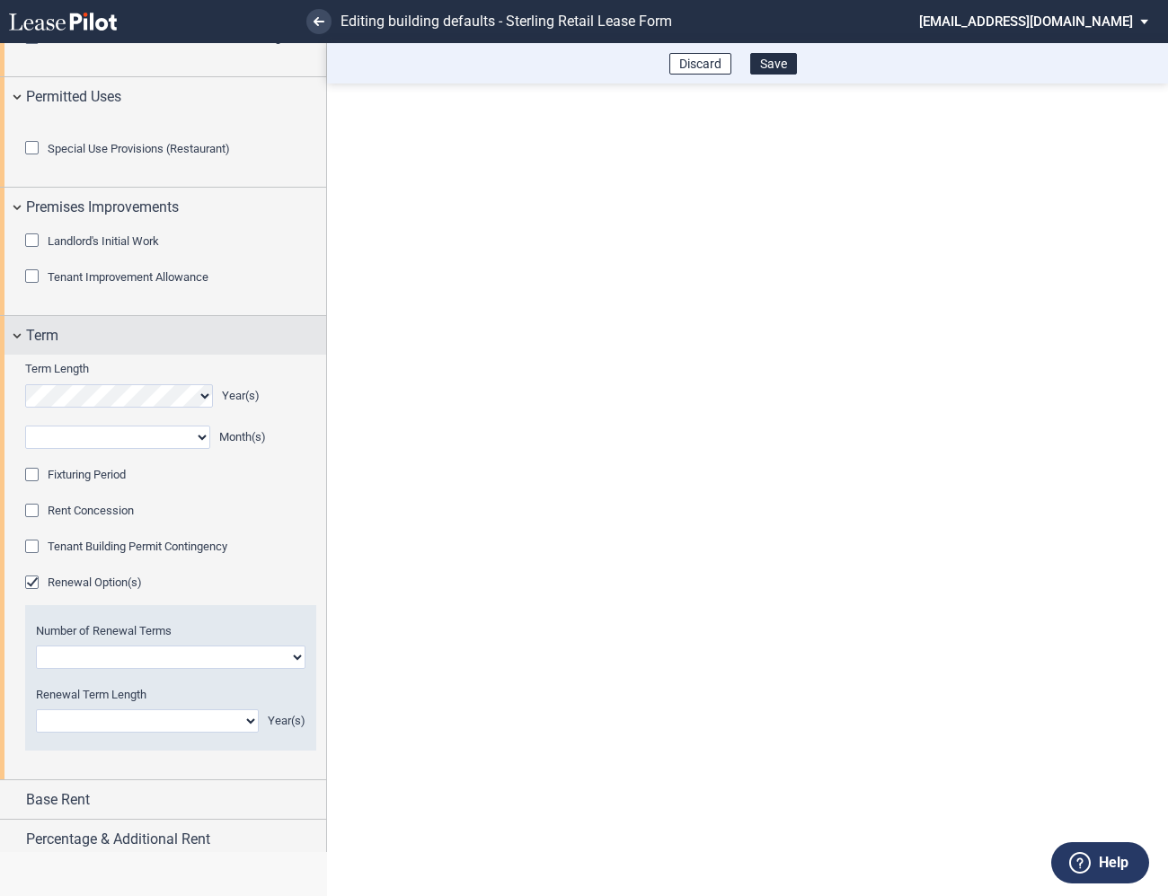
scroll to position [1291, 0]
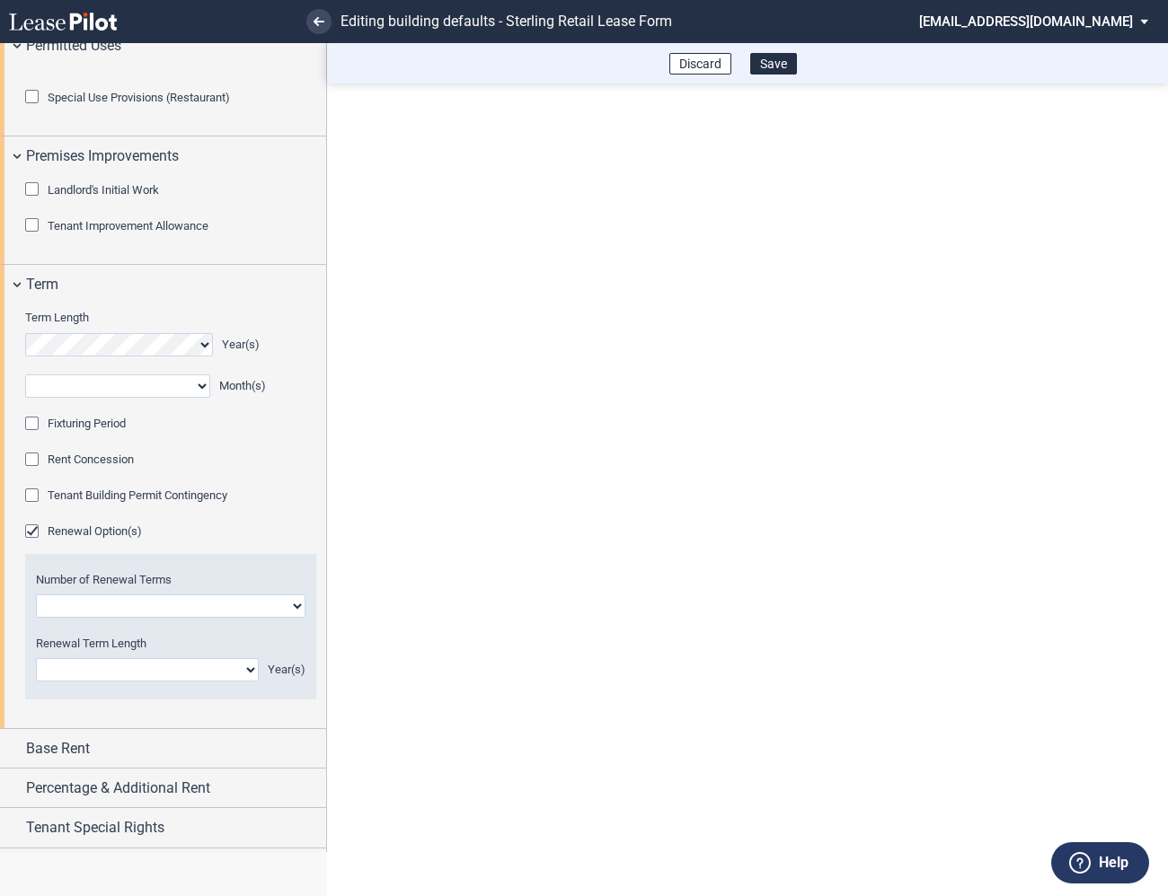
click at [31, 435] on div "Fixturing Period" at bounding box center [34, 426] width 18 height 18
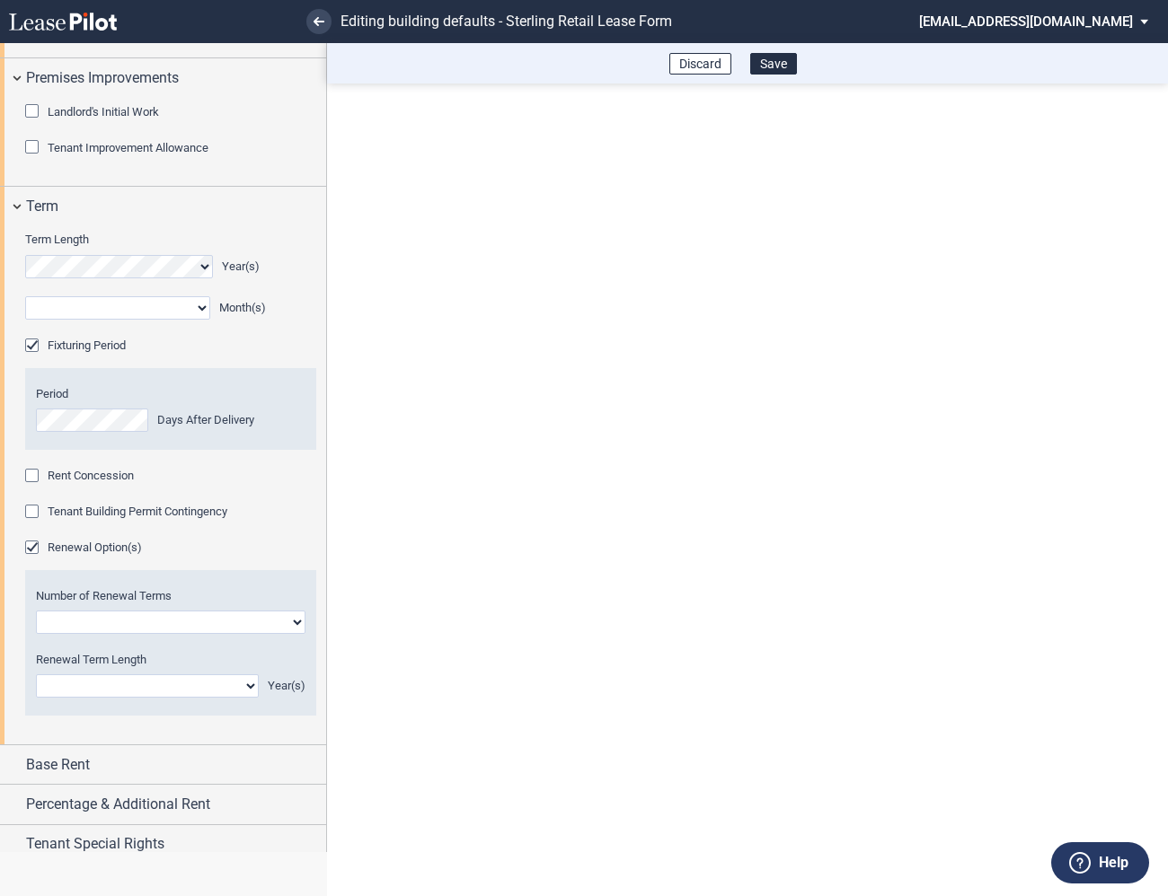
scroll to position [1557, 0]
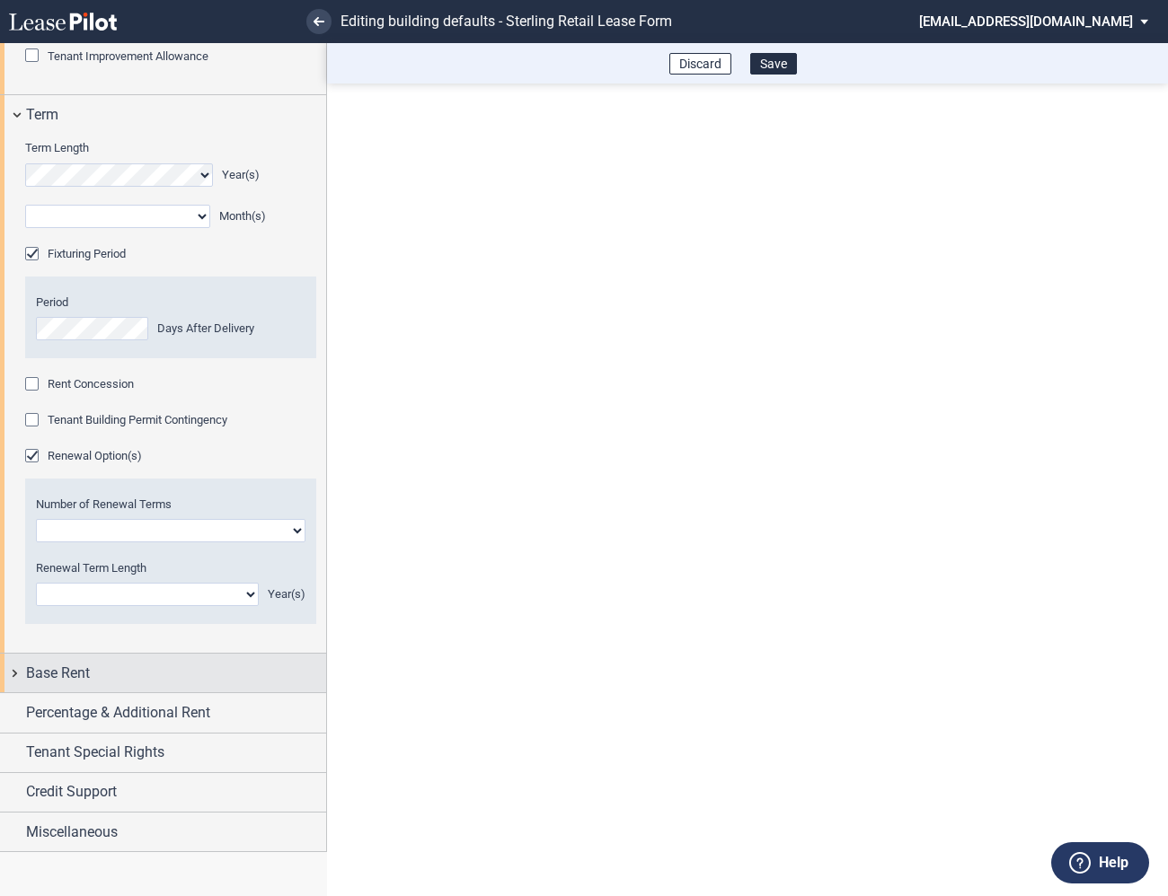
click at [16, 670] on div "Base Rent" at bounding box center [163, 673] width 326 height 39
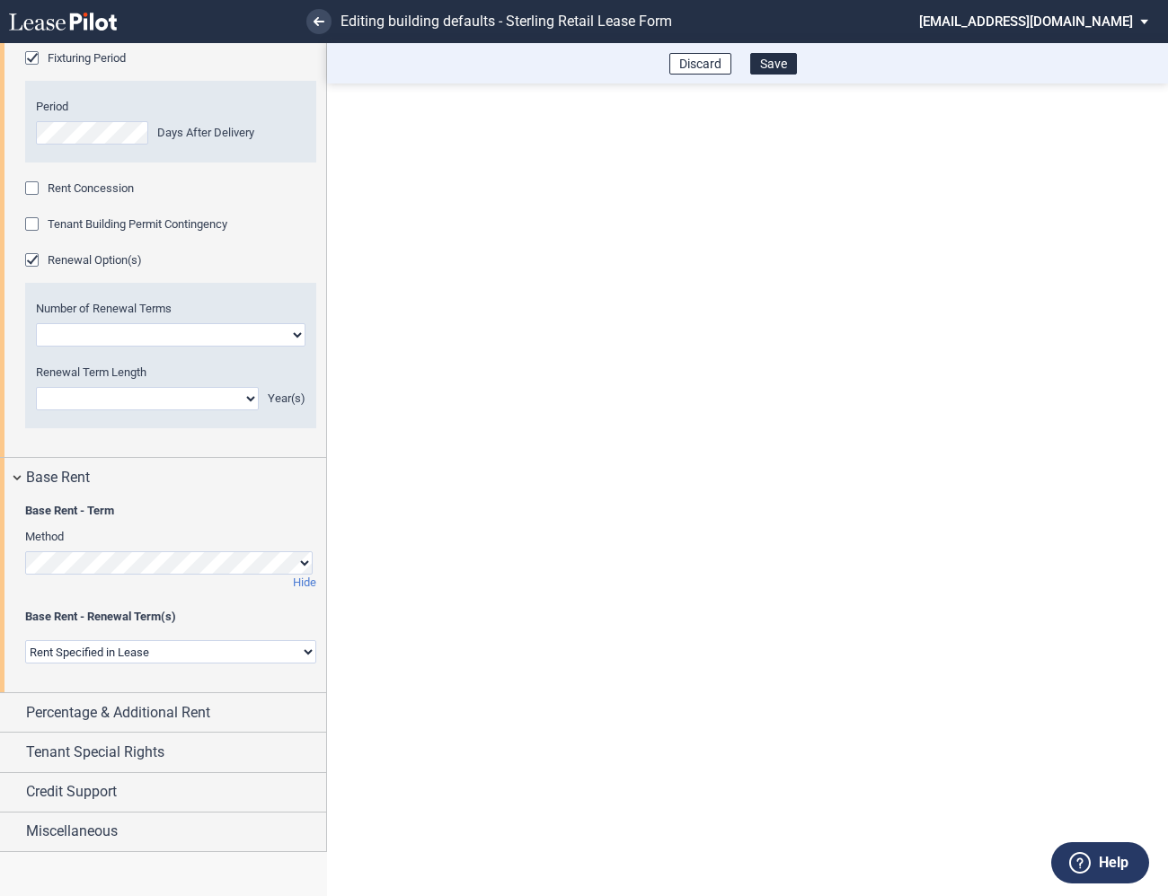
scroll to position [1736, 0]
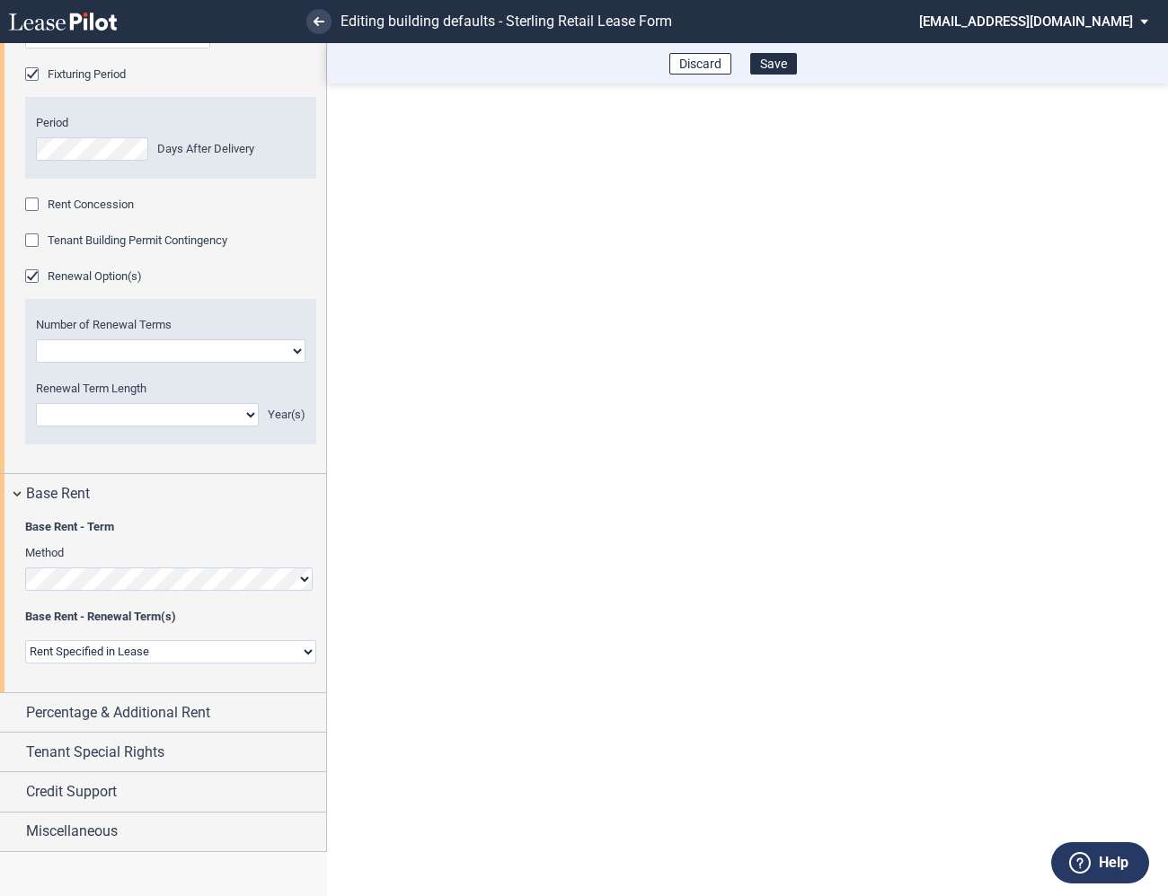
click at [31, 278] on div "Renewal Option(s)" at bounding box center [34, 278] width 18 height 18
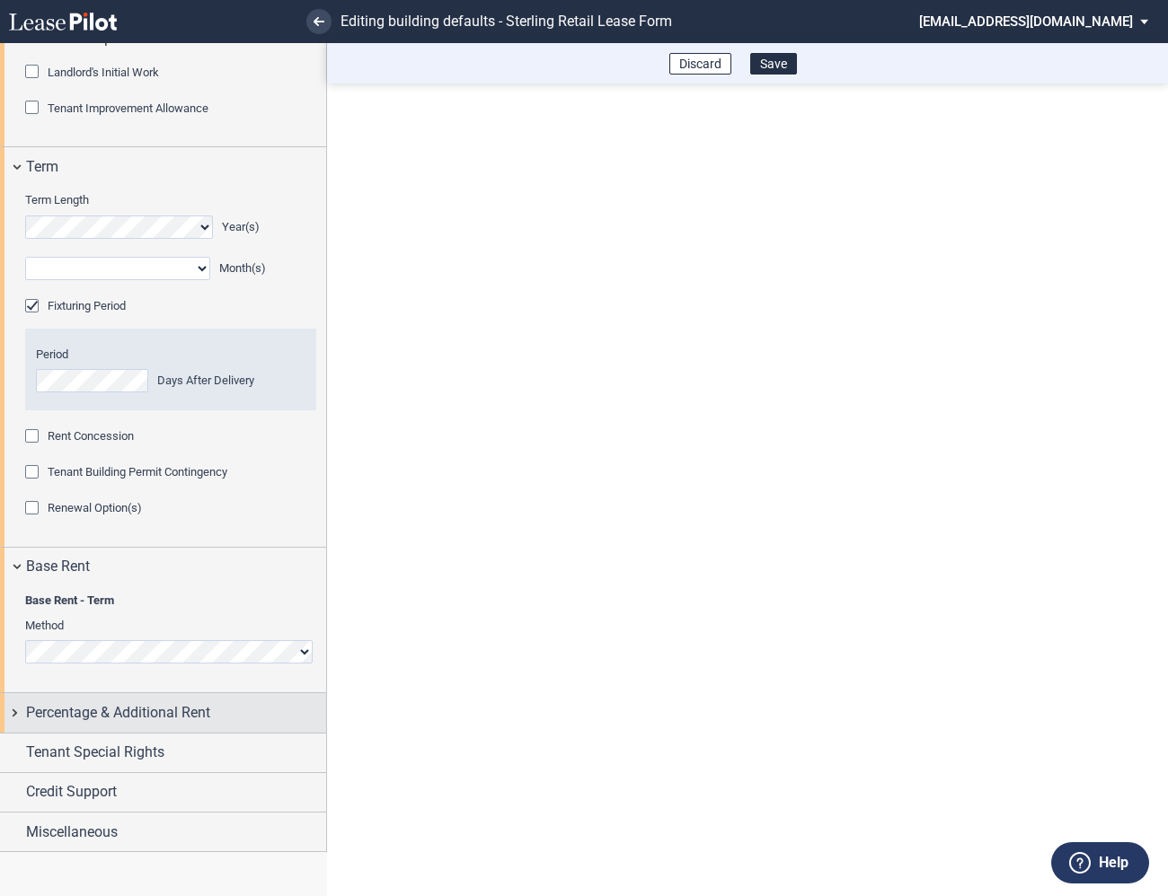
click at [13, 717] on div "Percentage & Additional Rent" at bounding box center [163, 712] width 326 height 39
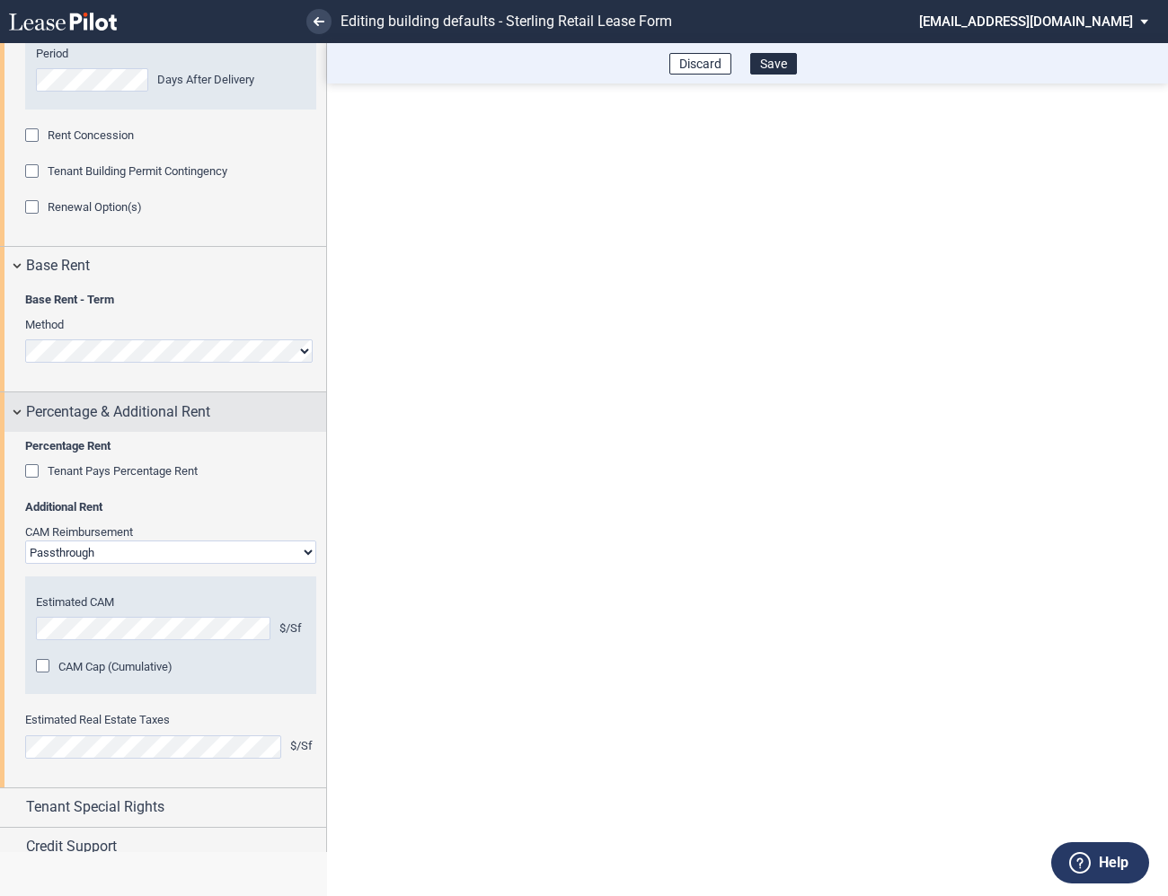
scroll to position [1861, 0]
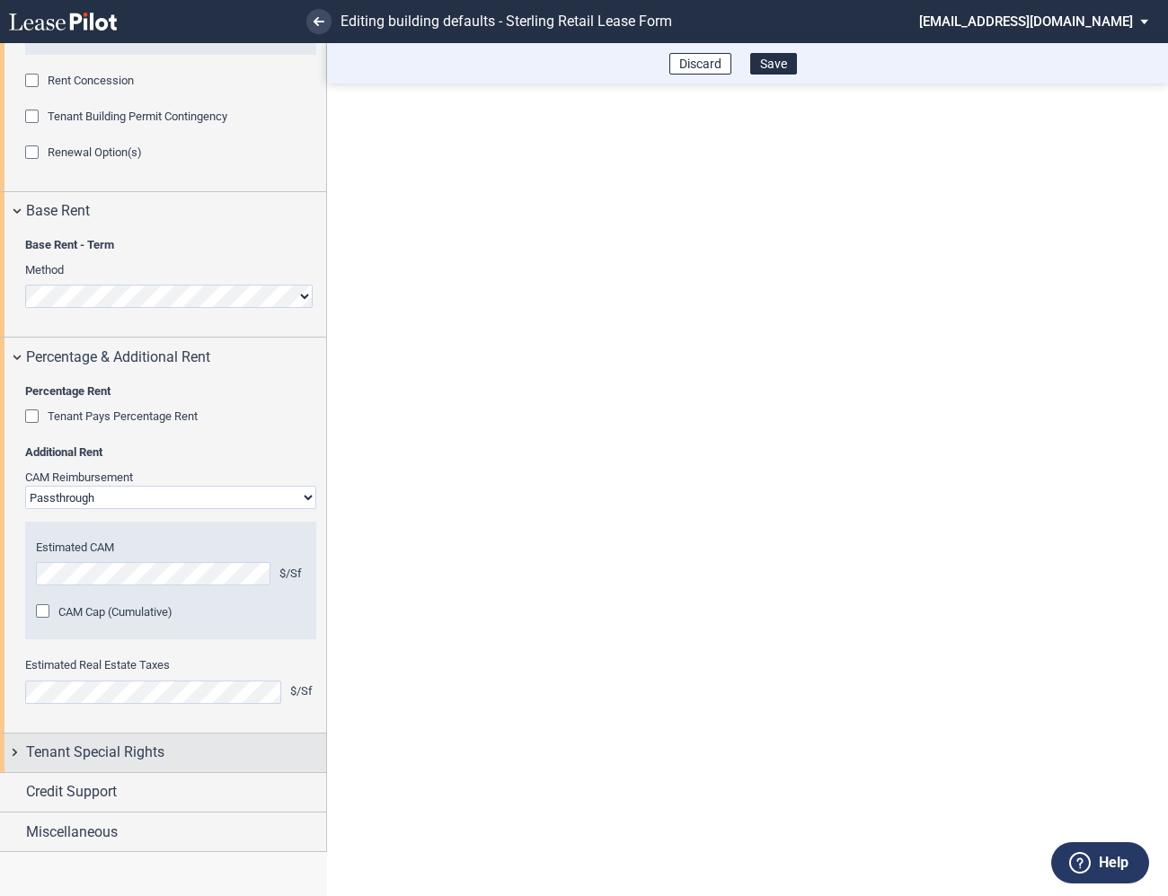
click at [13, 753] on div "Tenant Special Rights" at bounding box center [163, 753] width 326 height 39
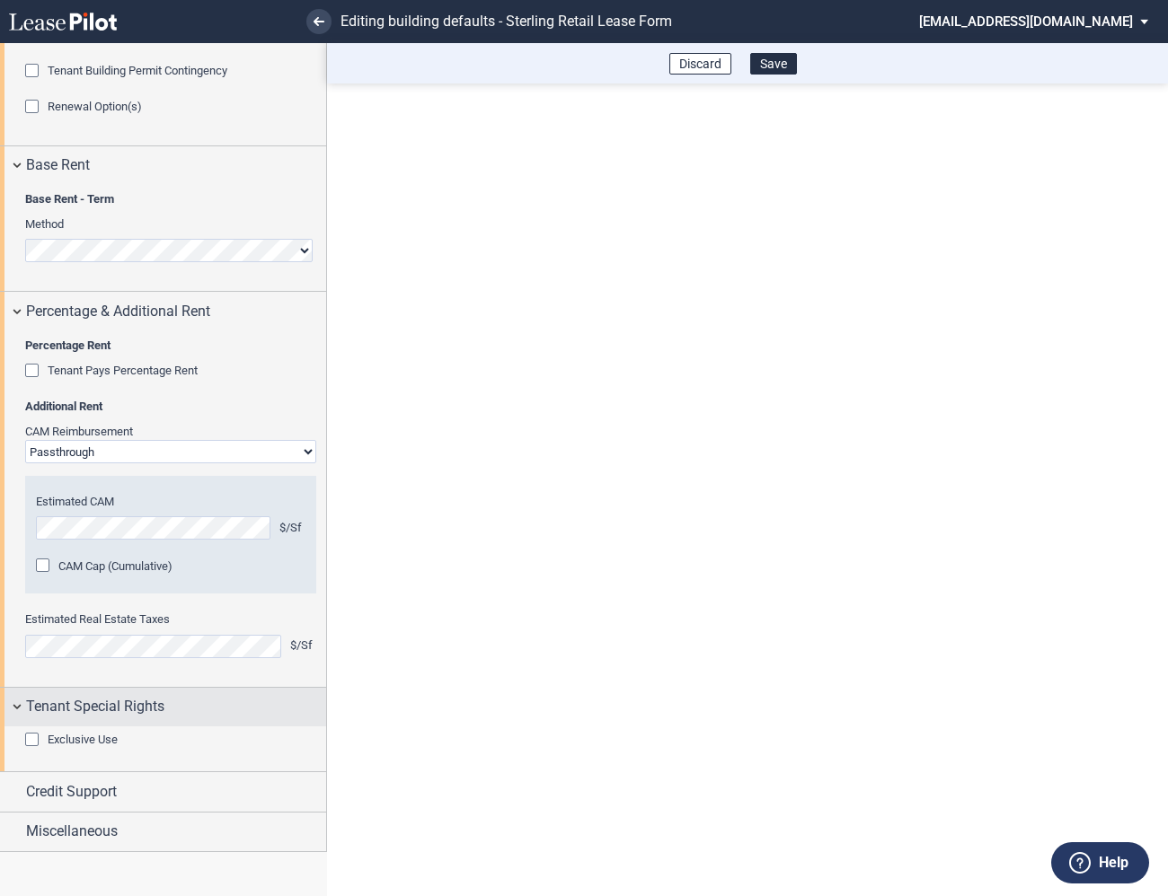
scroll to position [1914, 0]
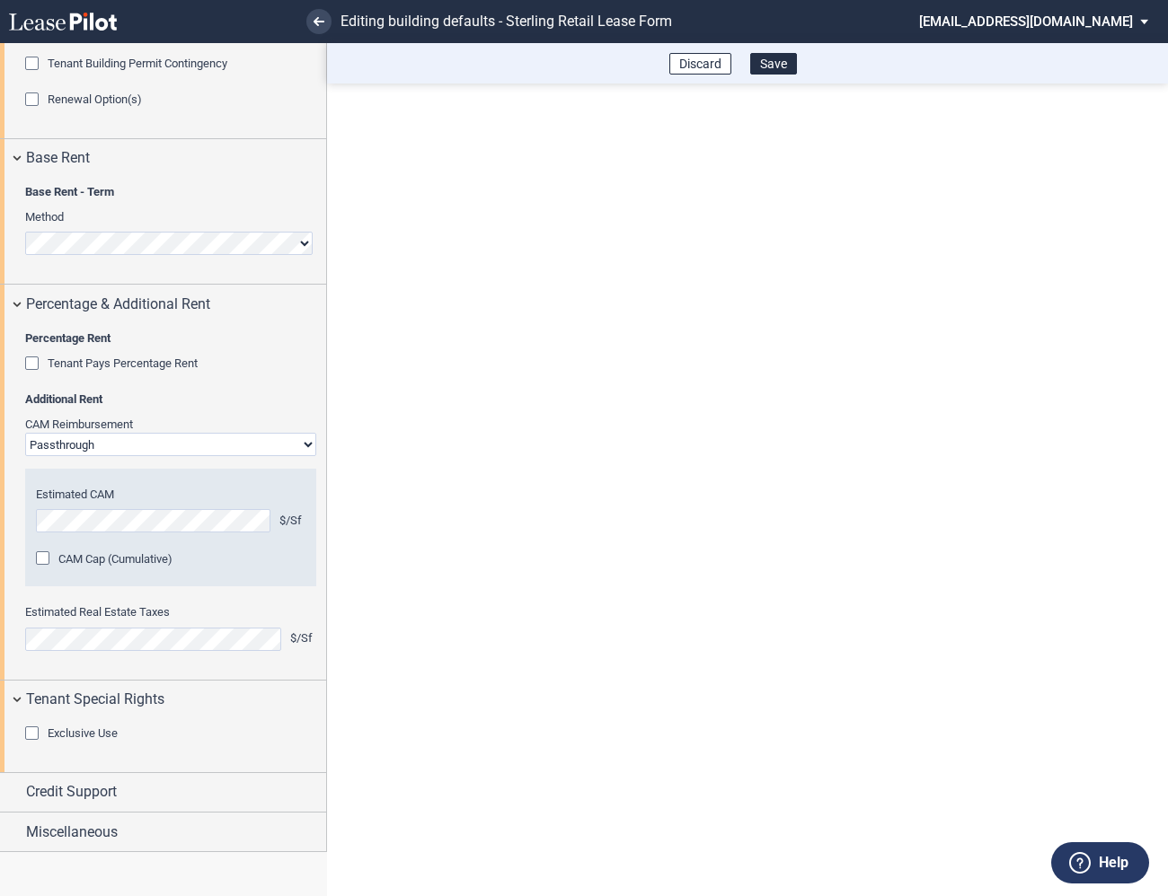
click at [33, 366] on div "Tenant Pays Percentage Rent" at bounding box center [34, 366] width 18 height 18
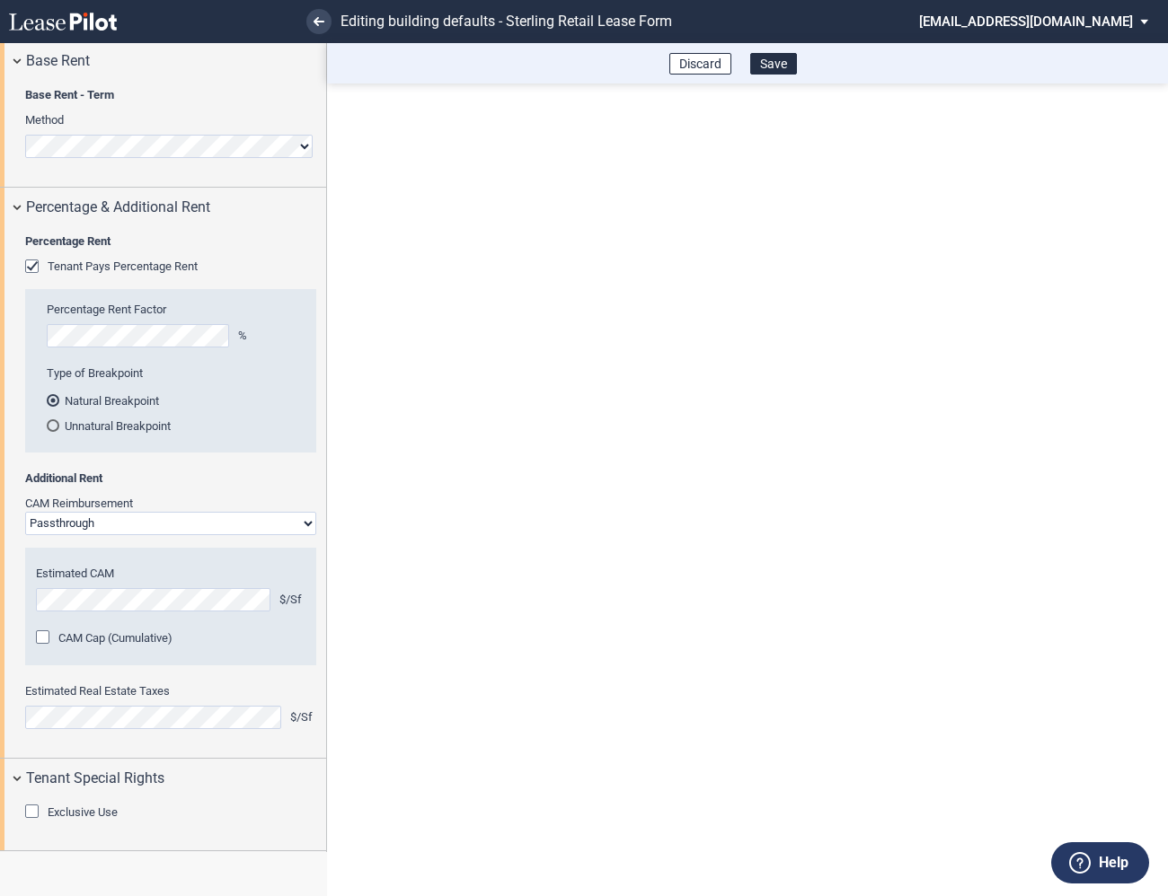
click at [33, 278] on div "Tenant Pays Percentage Rent" at bounding box center [34, 269] width 18 height 18
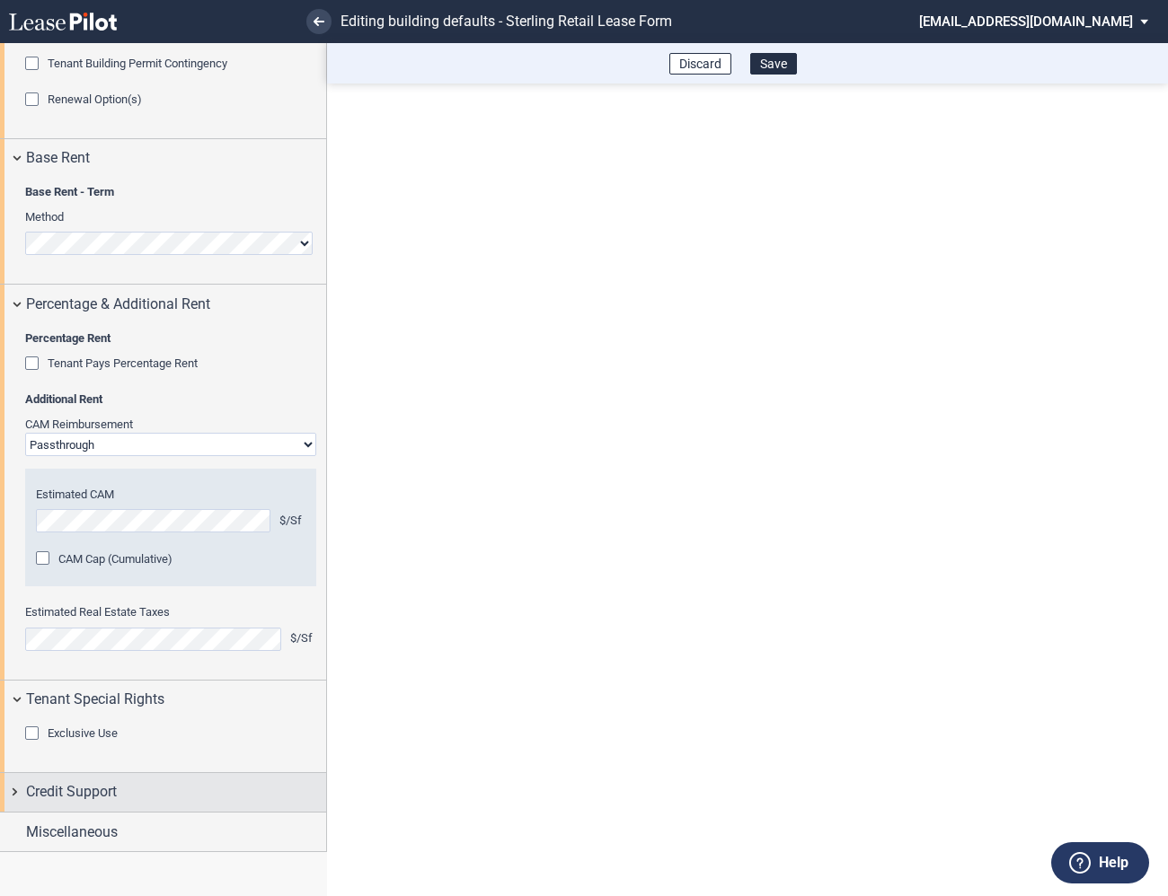
click at [10, 799] on div "Credit Support" at bounding box center [163, 792] width 326 height 39
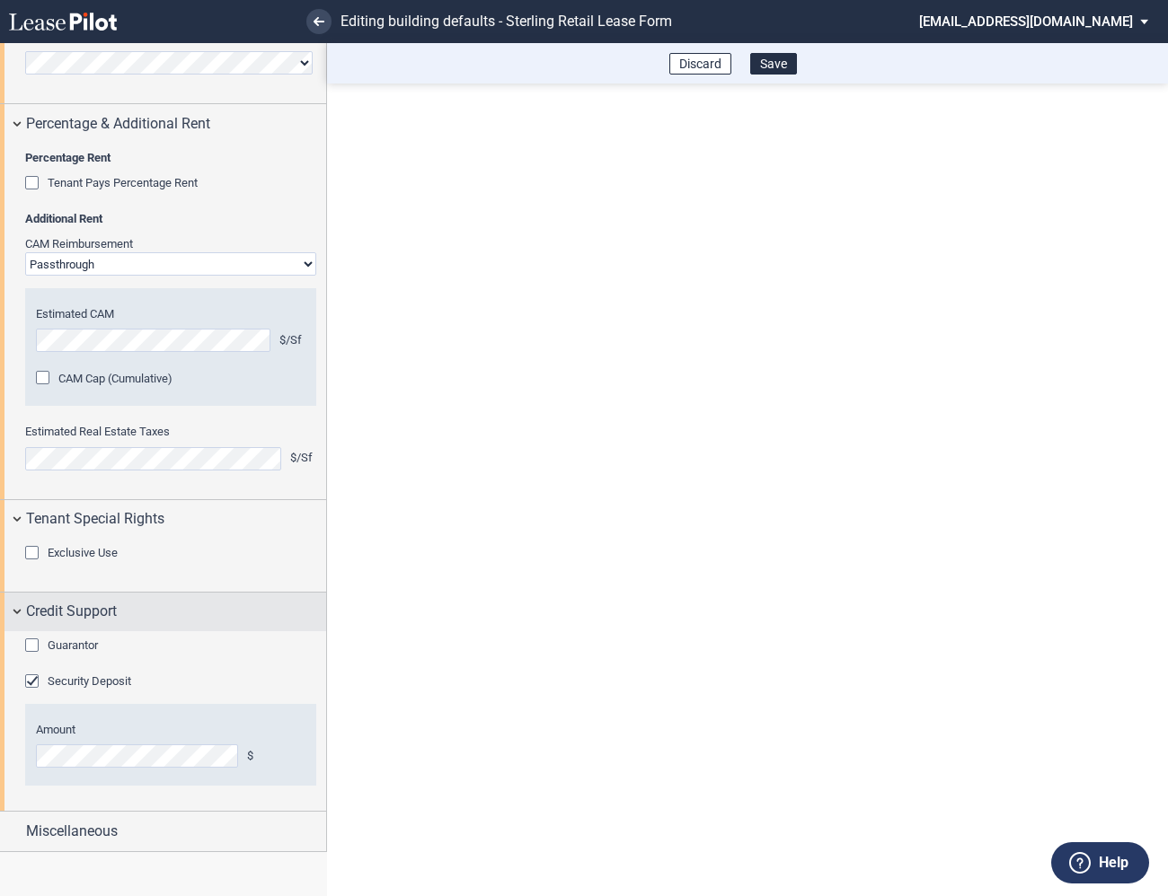
scroll to position [2097, 0]
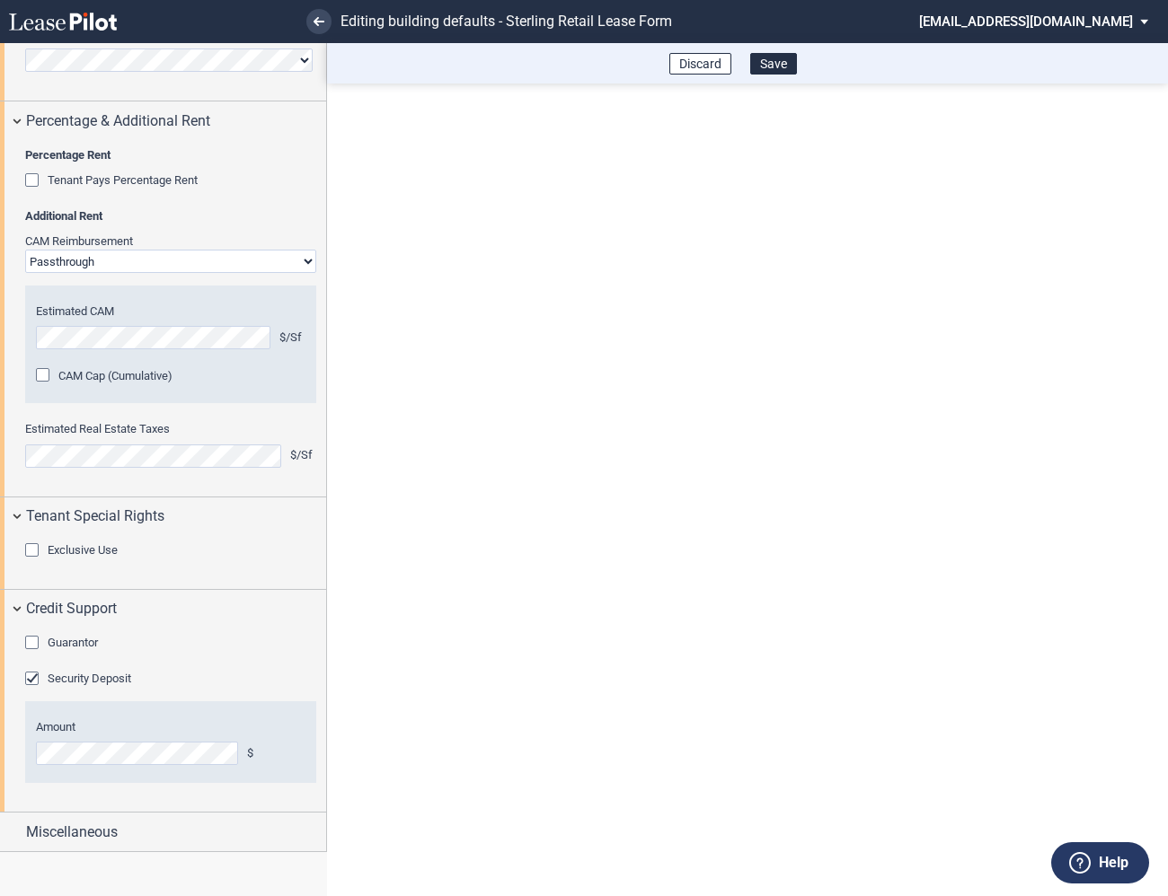
click at [39, 644] on div "Guarantor" at bounding box center [34, 645] width 18 height 18
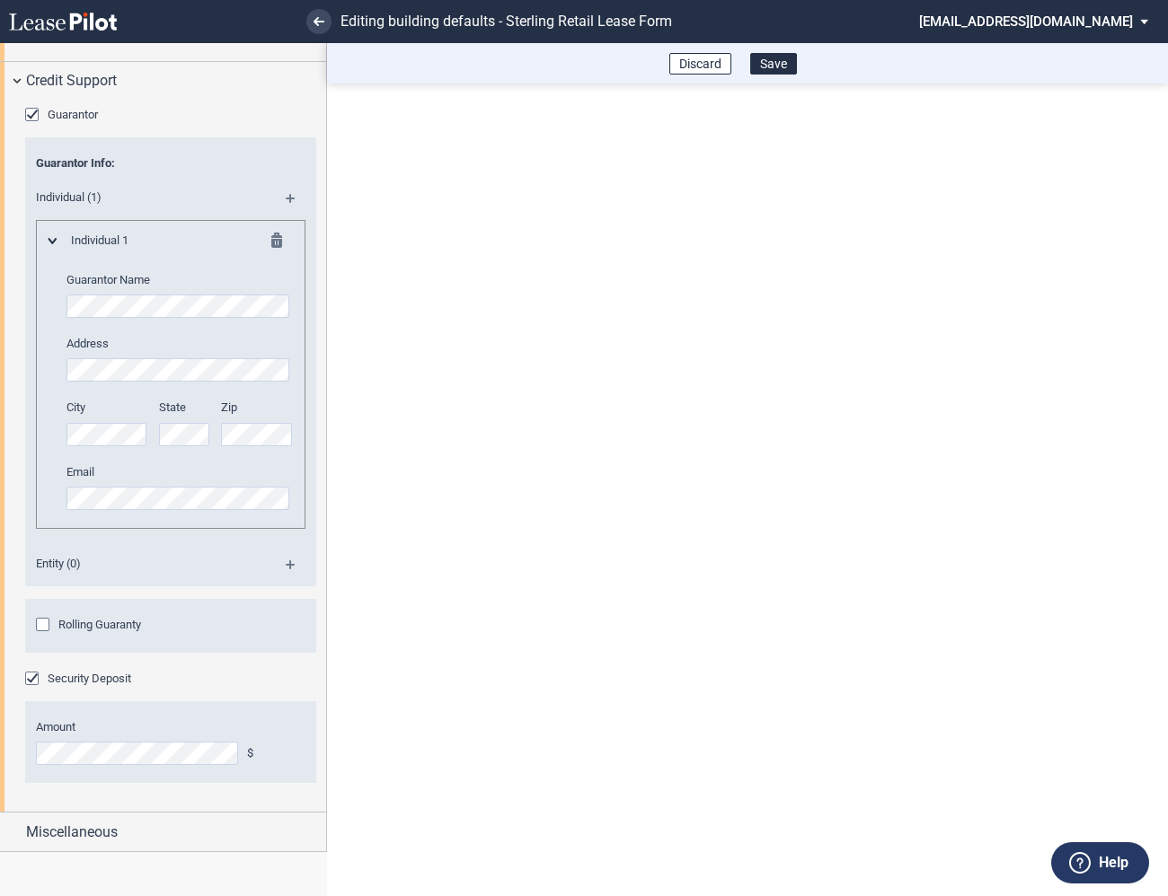
scroll to position [2625, 0]
click at [31, 683] on div "Security Deposit" at bounding box center [34, 681] width 18 height 18
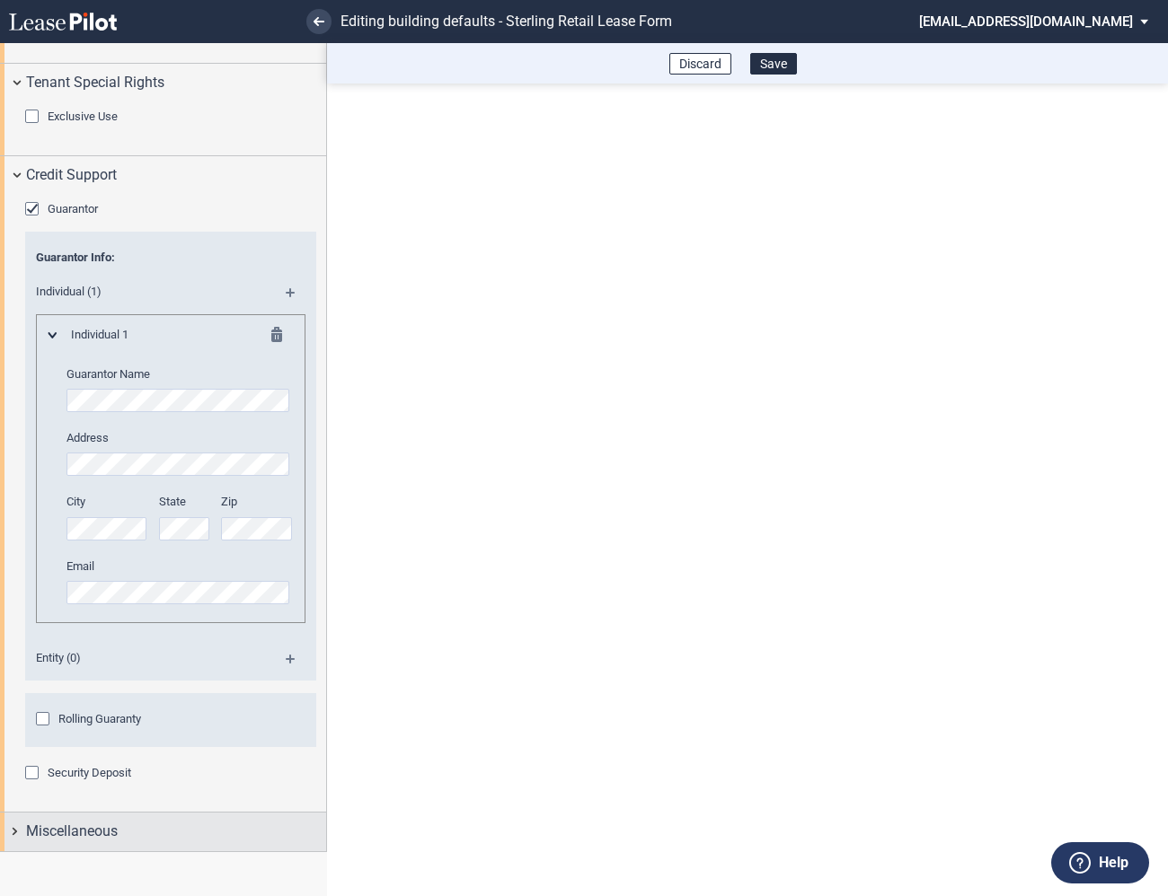
click at [19, 826] on div "Miscellaneous" at bounding box center [163, 832] width 326 height 39
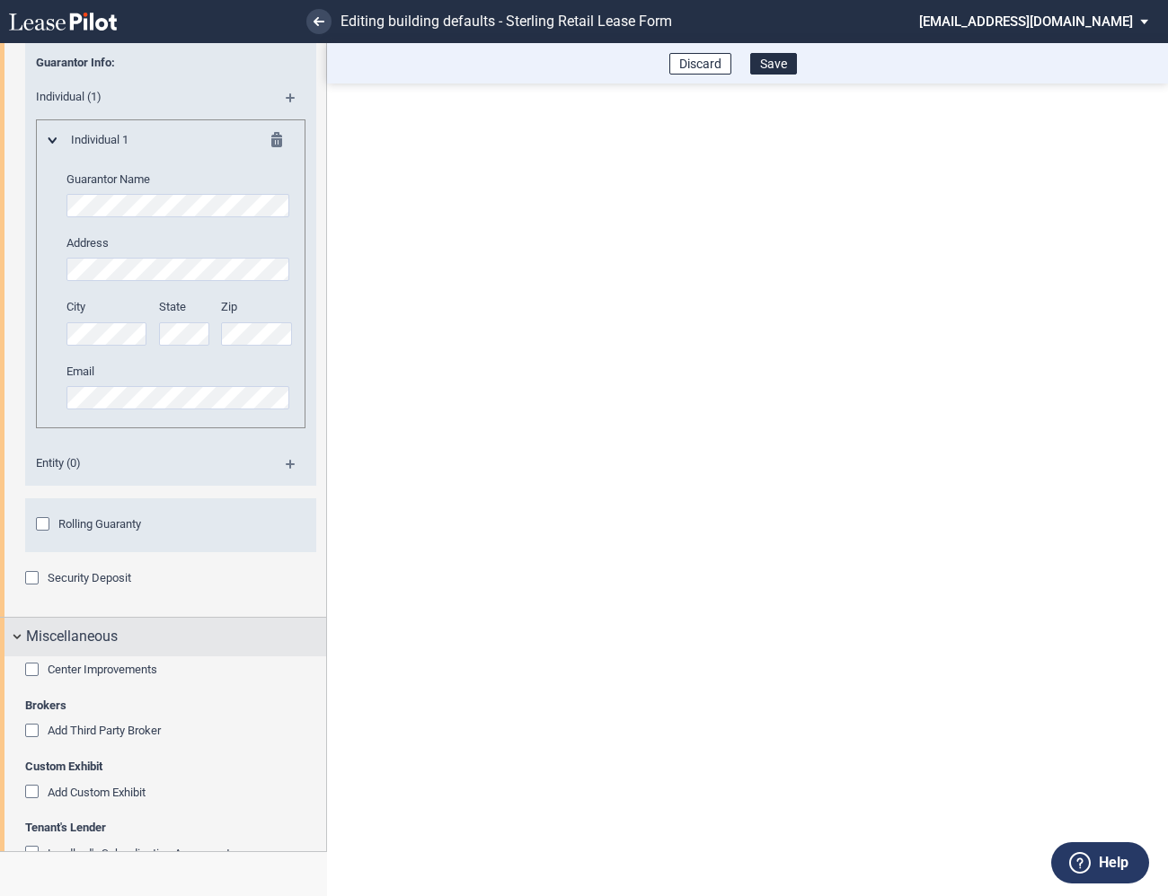
scroll to position [2767, 0]
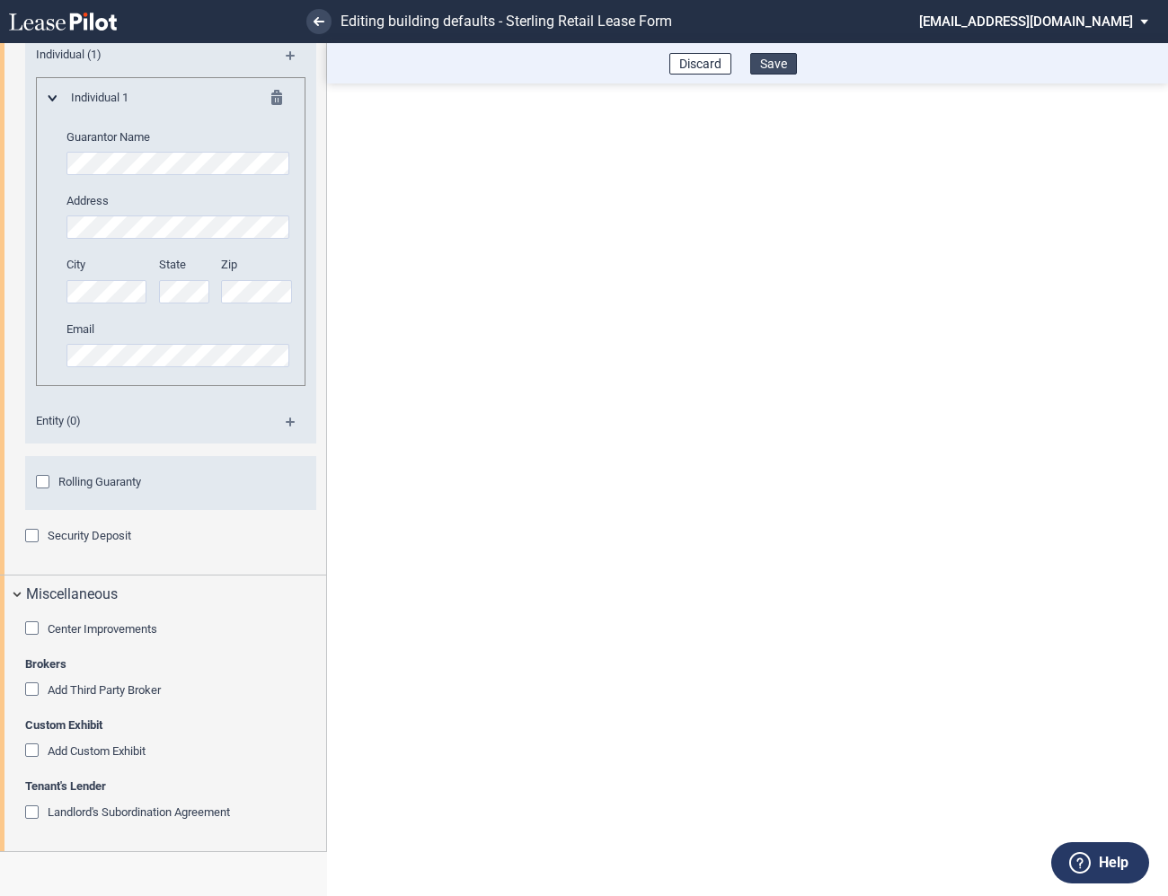
click at [774, 59] on button "Save" at bounding box center [773, 64] width 47 height 22
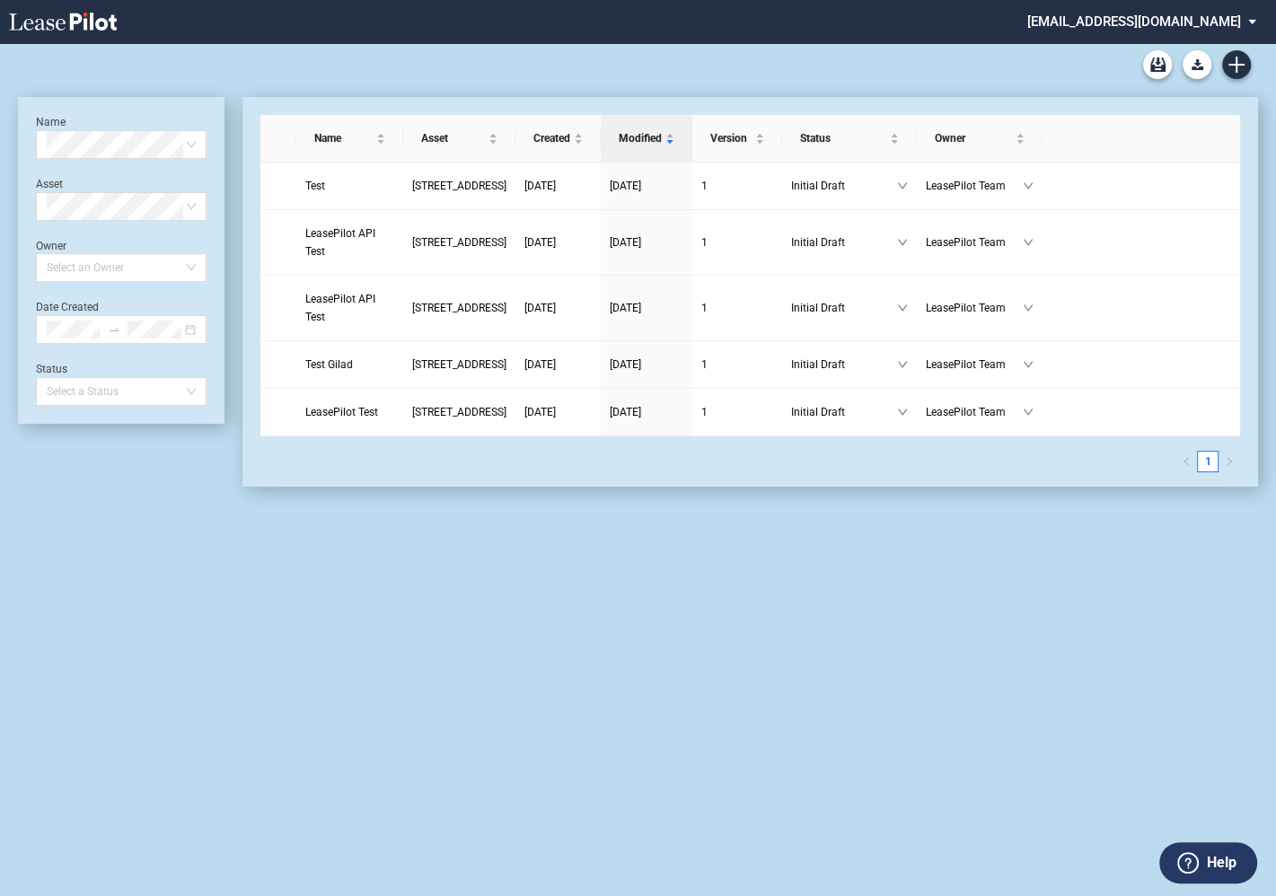
click at [1140, 25] on md-select "[EMAIL_ADDRESS][DOMAIN_NAME] Super Admin Area Admin Area Settings Sign Out" at bounding box center [1149, 20] width 246 height 40
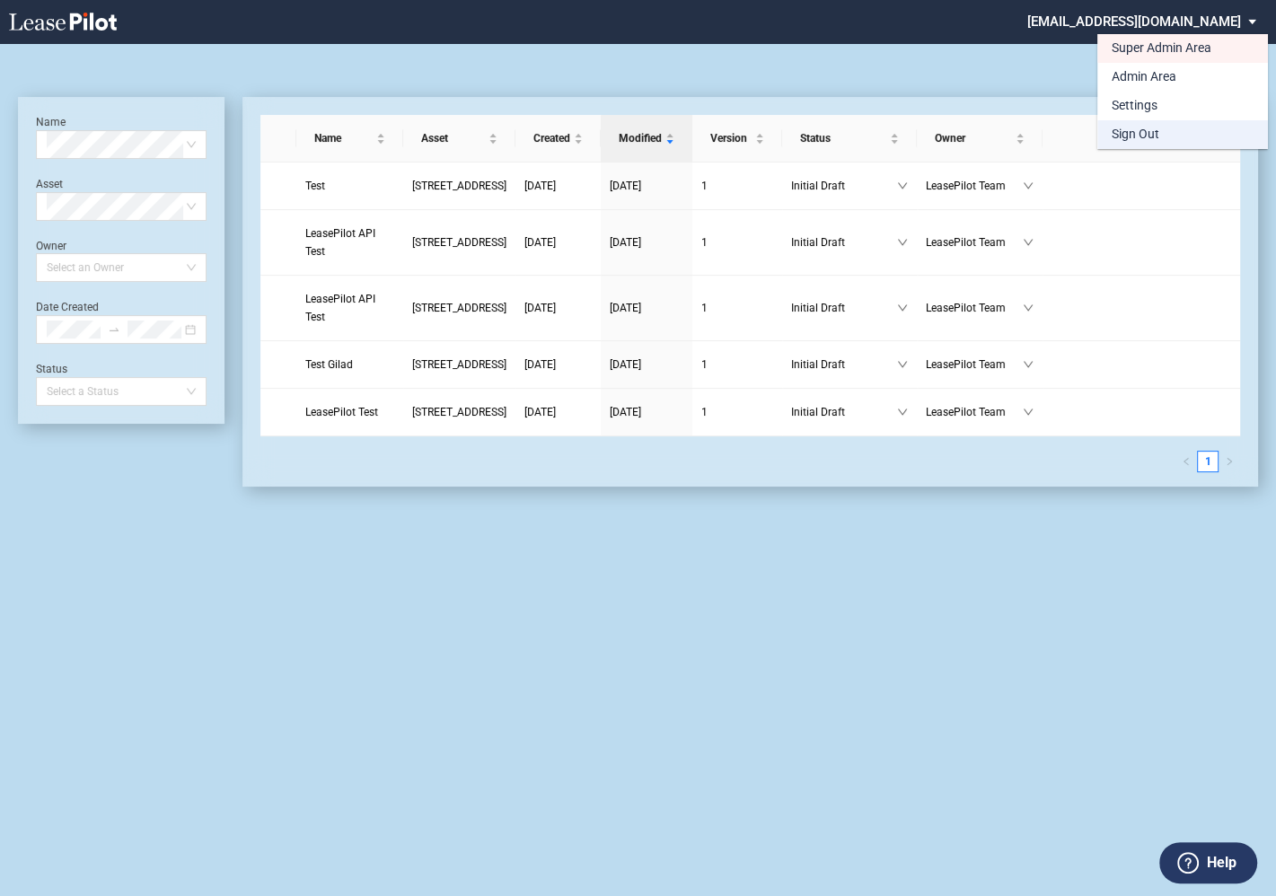
click at [1124, 133] on div "Sign Out" at bounding box center [1136, 135] width 48 height 18
